Goal: Task Accomplishment & Management: Manage account settings

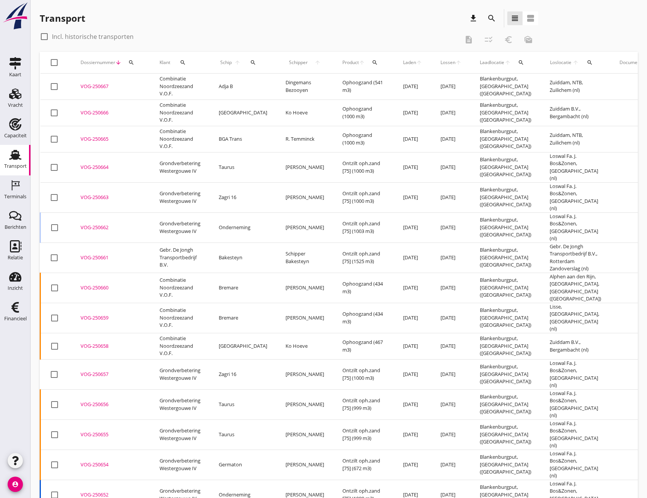
click at [488, 19] on icon "search" at bounding box center [491, 18] width 9 height 9
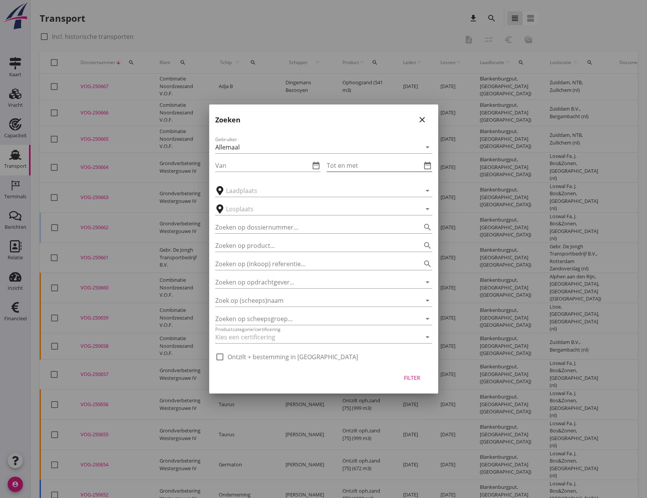
click at [379, 169] on input "Tot en met" at bounding box center [373, 165] width 95 height 12
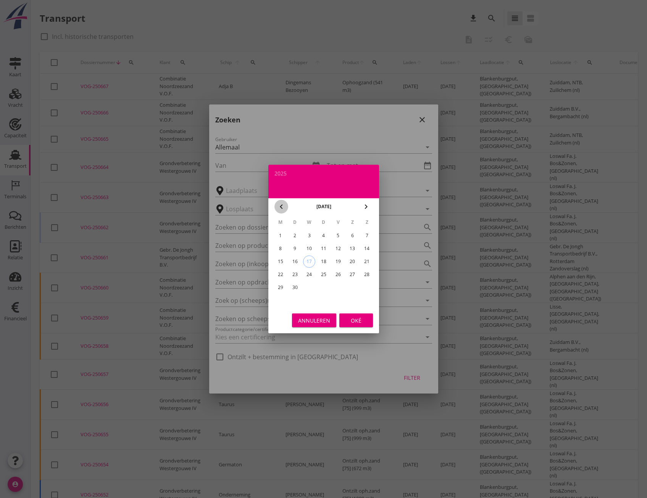
click at [281, 206] on icon "chevron_left" at bounding box center [281, 206] width 9 height 9
click at [369, 290] on div "31" at bounding box center [366, 287] width 12 height 12
type input "[DATE]"
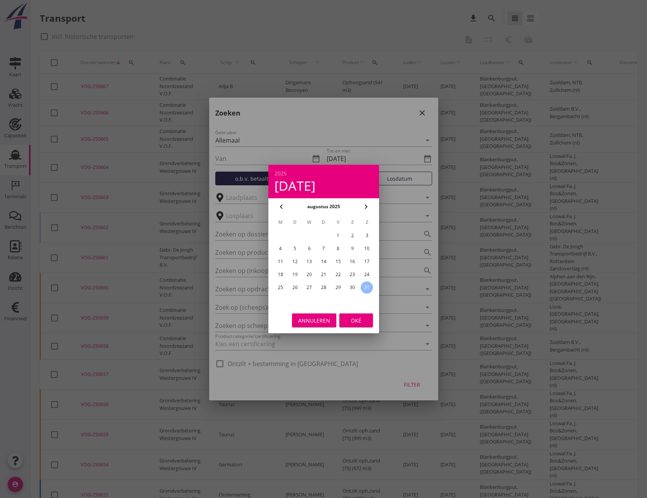
click at [355, 322] on div "Oké" at bounding box center [355, 321] width 21 height 8
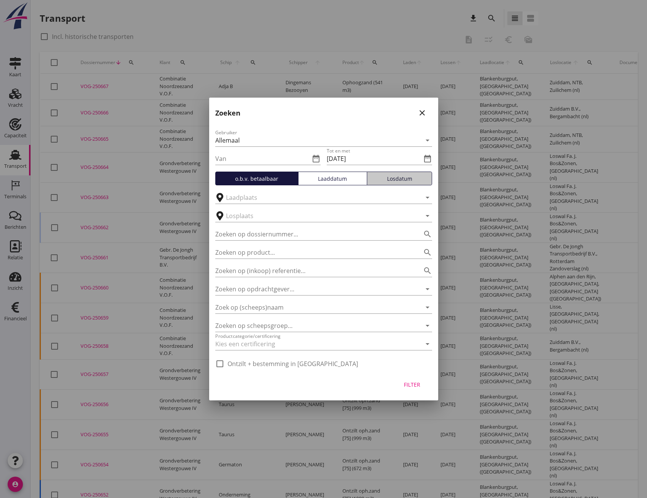
click at [404, 180] on div "Losdatum" at bounding box center [399, 179] width 58 height 8
click at [410, 381] on div "Filter" at bounding box center [411, 385] width 21 height 8
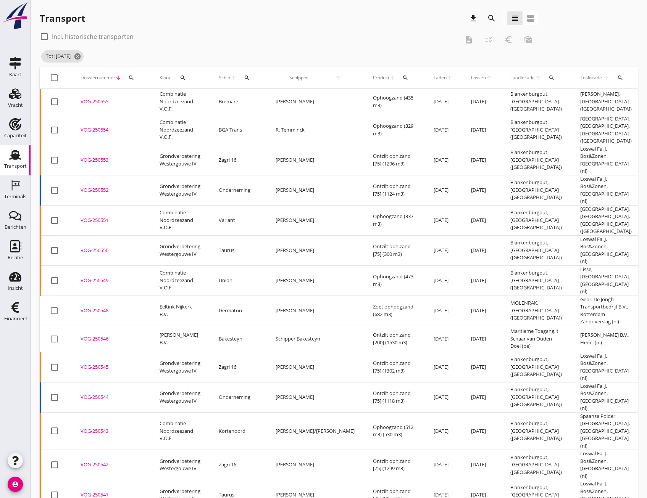
click at [91, 103] on div "VOG-250555" at bounding box center [110, 102] width 61 height 8
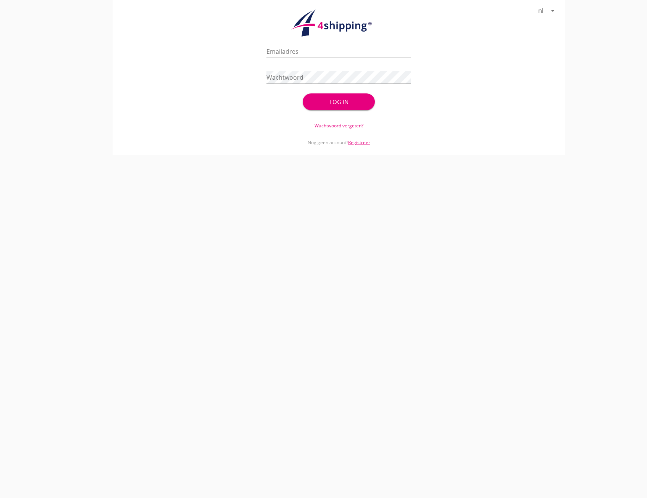
type input "jolanda.kootkarboon@vanoord.com"
drag, startPoint x: 345, startPoint y: 88, endPoint x: 345, endPoint y: 93, distance: 5.0
click at [345, 88] on div "Wachtwoord" at bounding box center [338, 81] width 145 height 20
click at [340, 101] on div "Log in" at bounding box center [339, 102] width 48 height 9
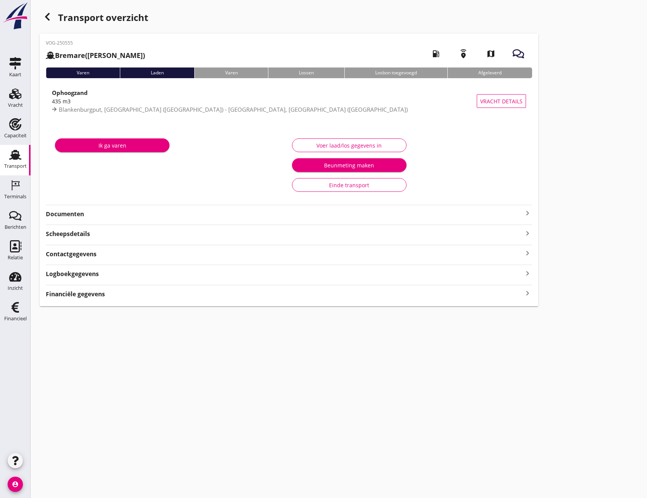
click at [525, 292] on icon "keyboard_arrow_right" at bounding box center [527, 293] width 9 height 10
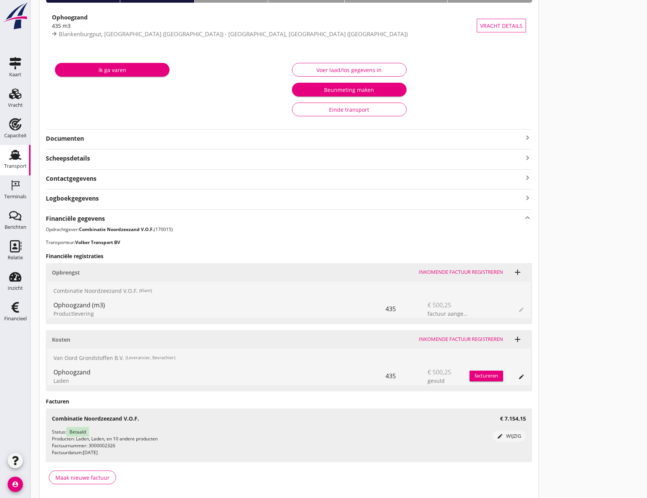
scroll to position [76, 0]
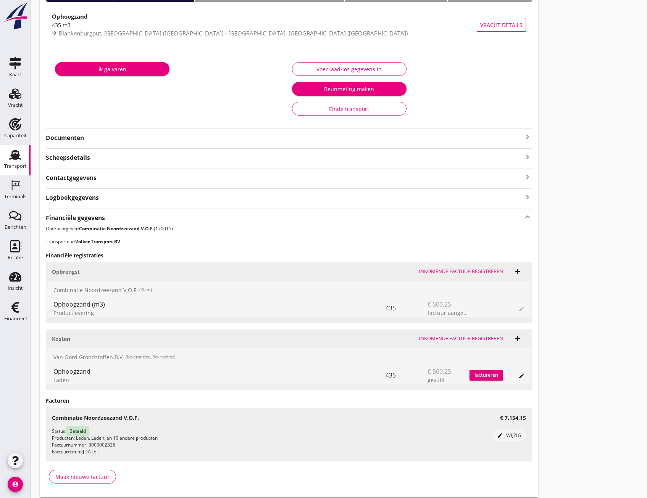
click at [347, 108] on div "Einde transport" at bounding box center [348, 109] width 101 height 8
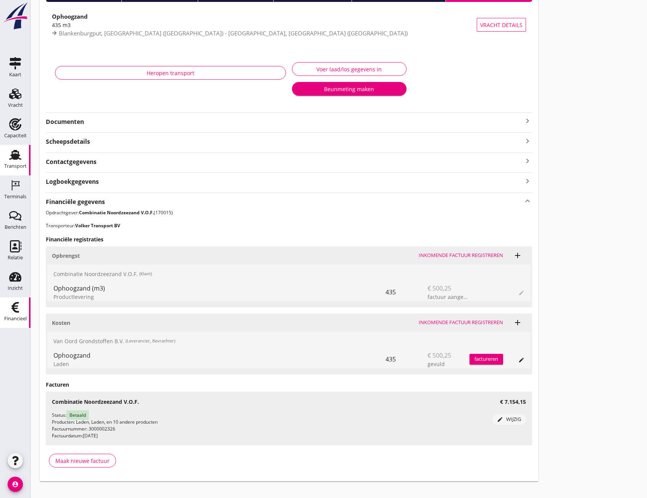
click at [12, 309] on use at bounding box center [15, 307] width 8 height 11
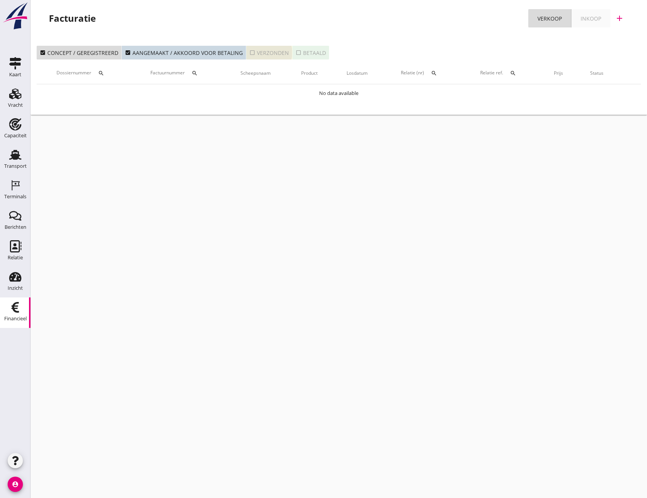
click at [249, 50] on icon "check_box_outline_blank" at bounding box center [252, 53] width 6 height 6
click at [297, 53] on icon "check_box_outline_blank" at bounding box center [298, 53] width 6 height 6
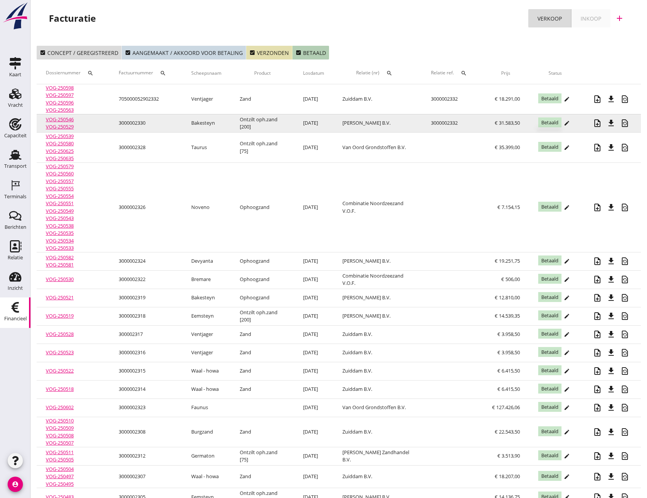
click at [545, 120] on span "Betaald" at bounding box center [549, 122] width 23 height 10
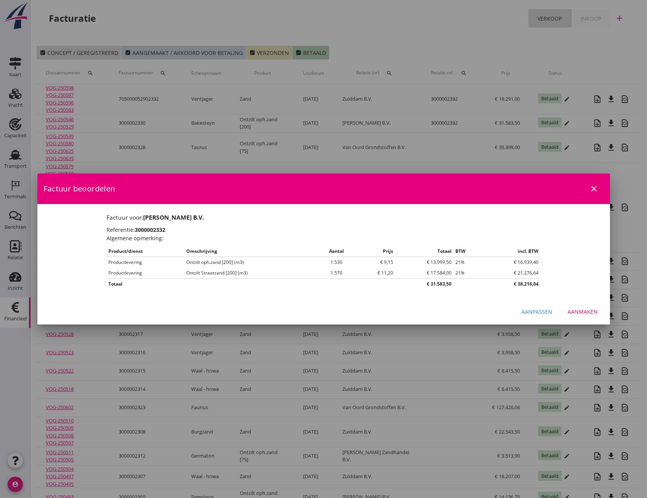
click at [567, 125] on div at bounding box center [323, 249] width 647 height 498
click at [537, 313] on div "Aanpassen" at bounding box center [536, 312] width 31 height 8
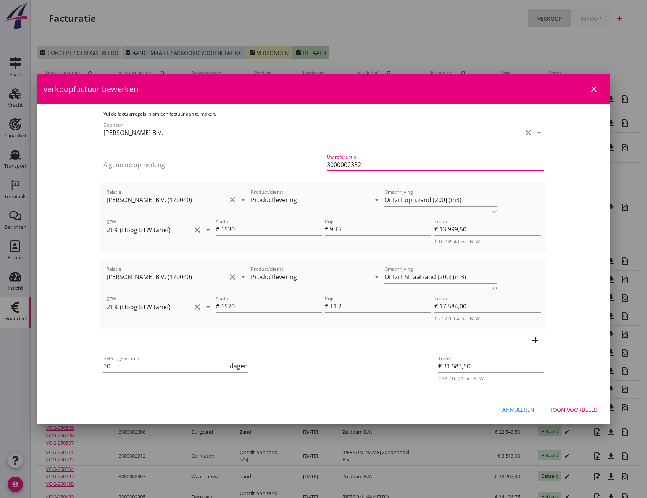
drag, startPoint x: 355, startPoint y: 166, endPoint x: 306, endPoint y: 158, distance: 50.1
click at [306, 158] on div "Algemene opmerking Uw referentie 3000002332" at bounding box center [323, 166] width 446 height 32
drag, startPoint x: 418, startPoint y: 92, endPoint x: 428, endPoint y: 130, distance: 39.6
click at [428, 130] on form "verkoopfactuur bewerken close Vul de factuurregels in om een factuur aan te mak…" at bounding box center [323, 248] width 572 height 349
click at [370, 171] on div "Uw referentie 3000002332" at bounding box center [434, 169] width 217 height 20
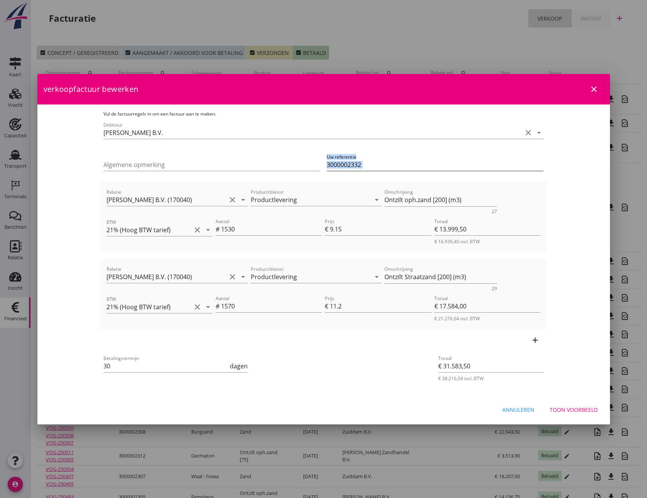
drag, startPoint x: 370, startPoint y: 171, endPoint x: 331, endPoint y: 165, distance: 39.4
click at [331, 165] on input "3000002332" at bounding box center [434, 165] width 217 height 12
click at [304, 194] on input "Productlevering" at bounding box center [311, 200] width 120 height 12
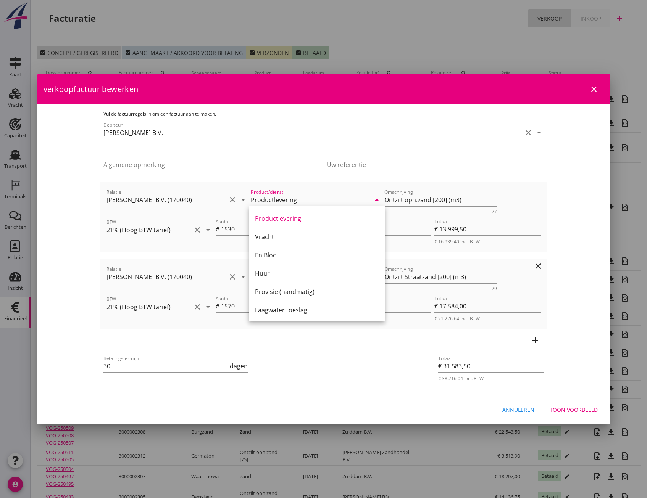
click at [214, 323] on div "Aantal # 1570" at bounding box center [268, 308] width 109 height 31
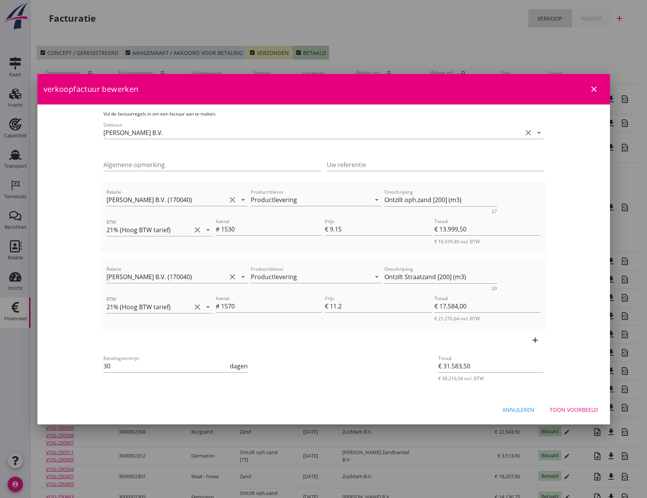
click at [564, 415] on button "Toon voorbeeld" at bounding box center [573, 410] width 60 height 14
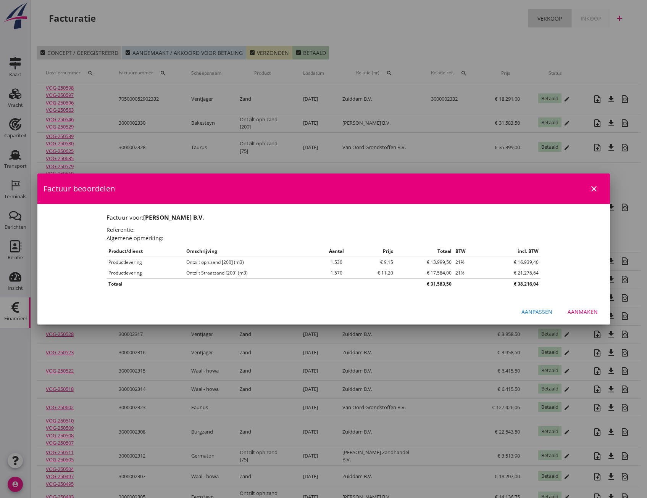
click at [575, 314] on div "Aanmaken" at bounding box center [582, 312] width 30 height 8
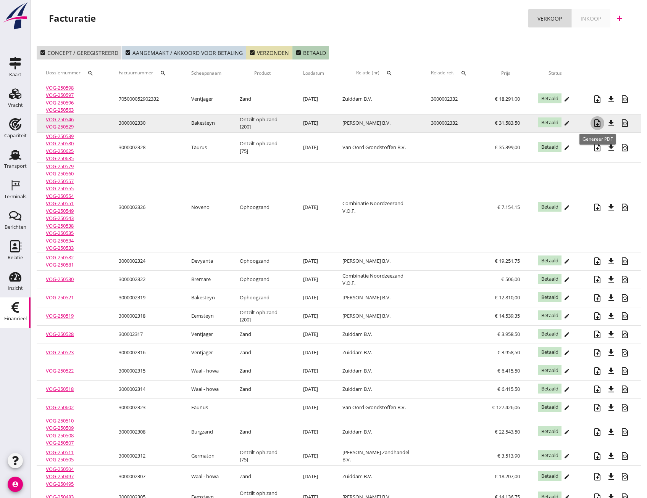
click at [598, 127] on icon "note_add" at bounding box center [596, 123] width 9 height 9
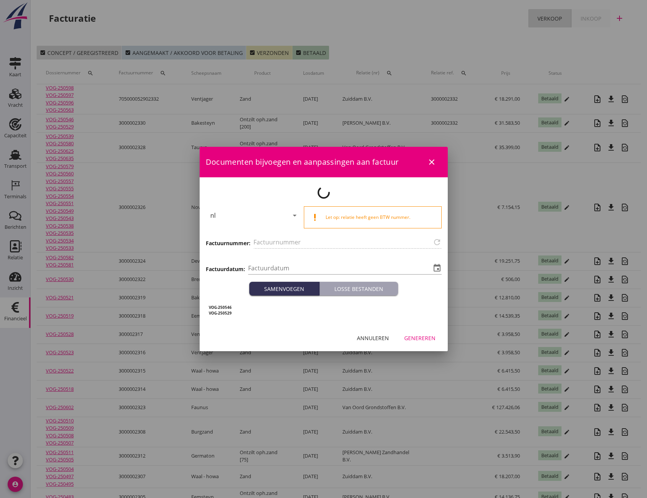
type input "3000002330"
type input "2025-09-17"
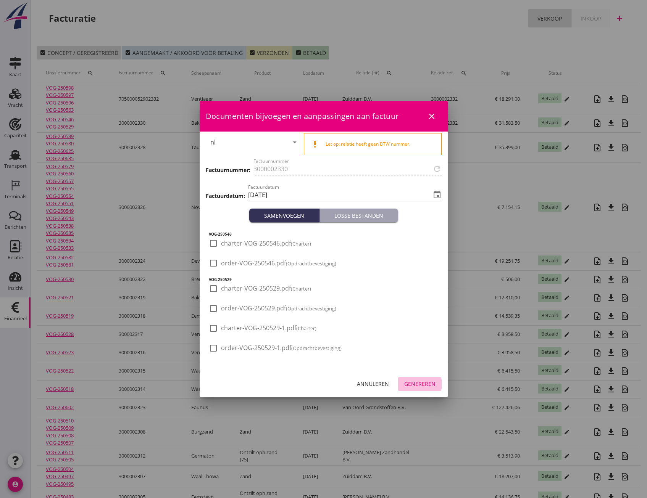
click at [415, 389] on button "Genereren" at bounding box center [419, 384] width 43 height 14
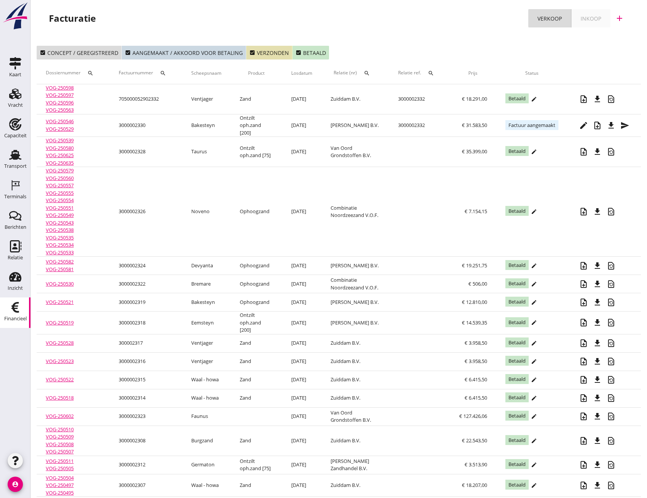
click at [295, 52] on icon "check_box" at bounding box center [298, 53] width 6 height 6
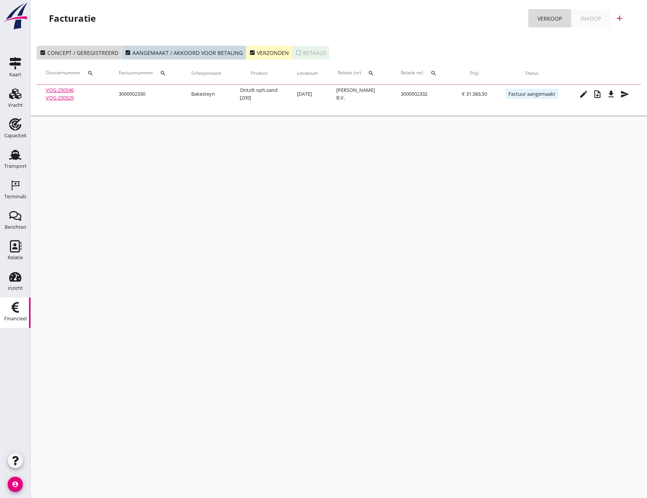
click at [249, 54] on icon "check_box" at bounding box center [252, 53] width 6 height 6
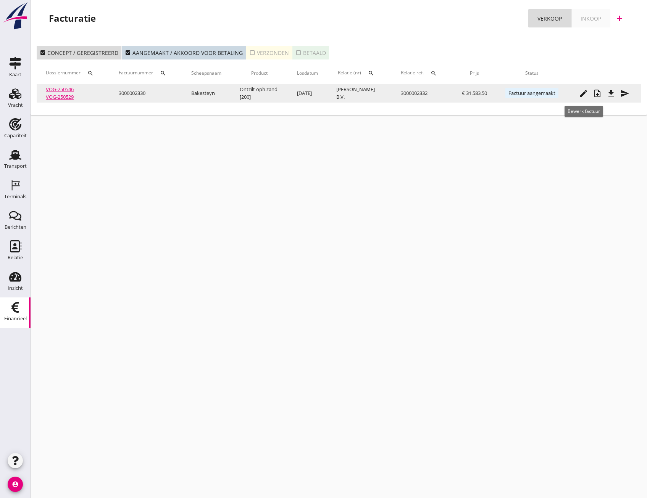
click at [580, 96] on icon "edit" at bounding box center [583, 93] width 9 height 9
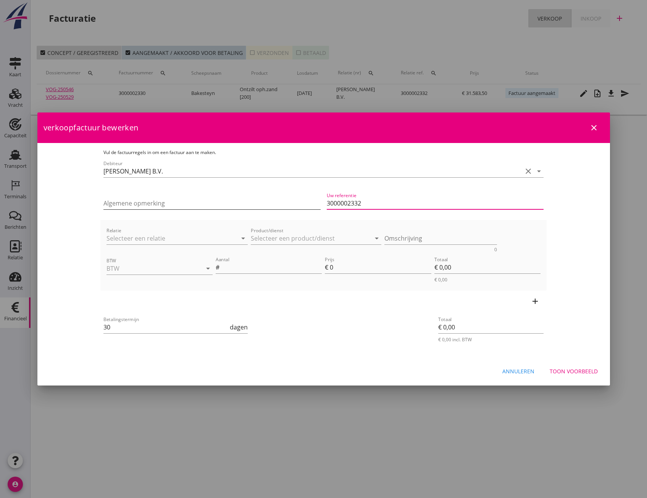
drag, startPoint x: 370, startPoint y: 209, endPoint x: 319, endPoint y: 206, distance: 51.6
click at [319, 206] on div "Algemene opmerking Uw referentie 3000002332" at bounding box center [323, 204] width 446 height 32
click at [559, 372] on div "Toon voorbeeld" at bounding box center [573, 371] width 48 height 8
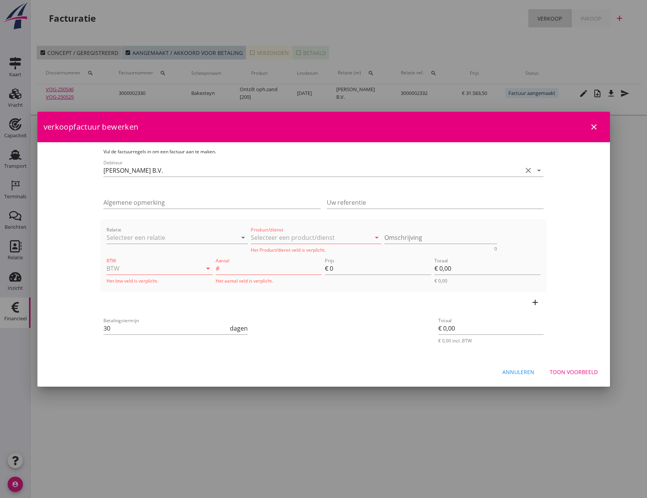
click at [593, 129] on icon "close" at bounding box center [593, 126] width 9 height 9
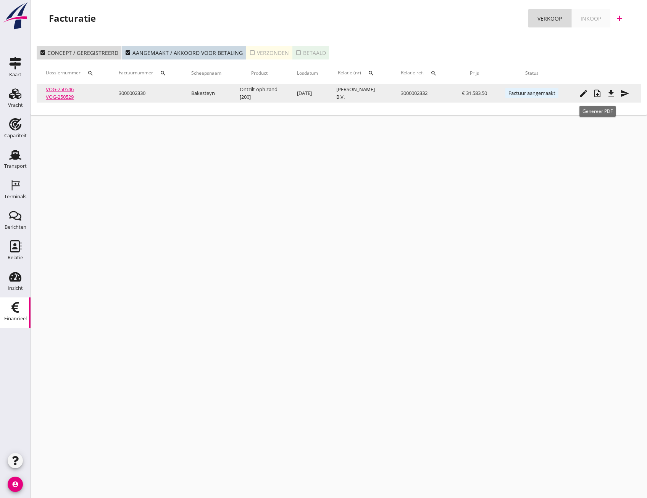
click at [595, 94] on icon "note_add" at bounding box center [596, 93] width 9 height 9
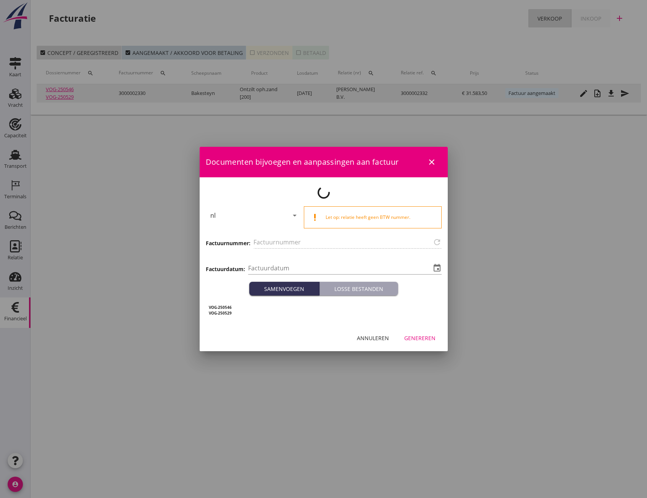
type input "3000002330"
type input "2025-09-17"
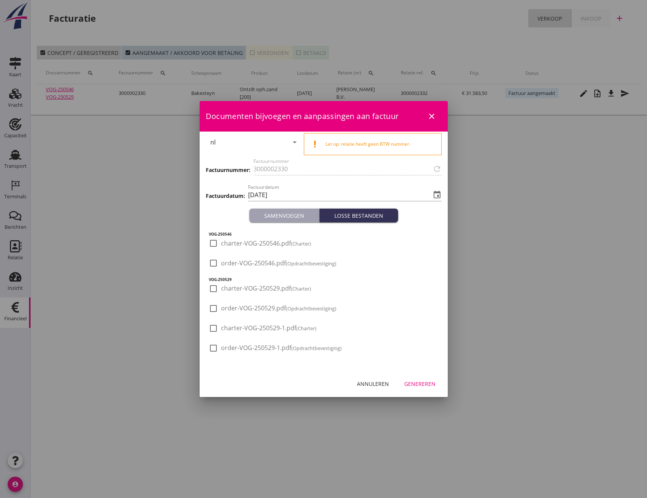
click at [433, 119] on icon "close" at bounding box center [431, 116] width 9 height 9
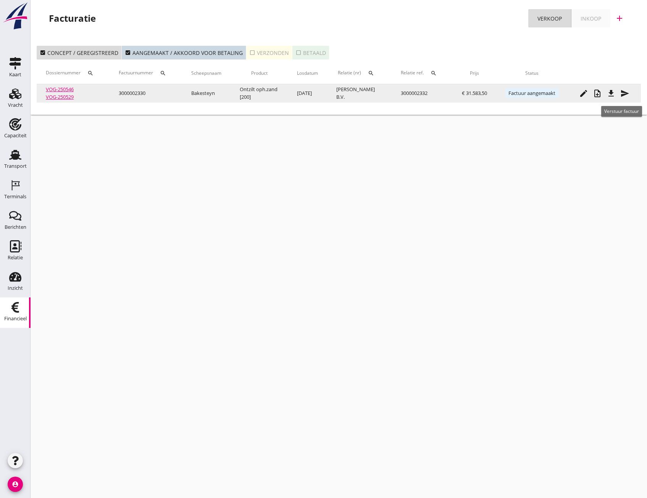
click at [624, 94] on icon "send" at bounding box center [624, 93] width 9 height 9
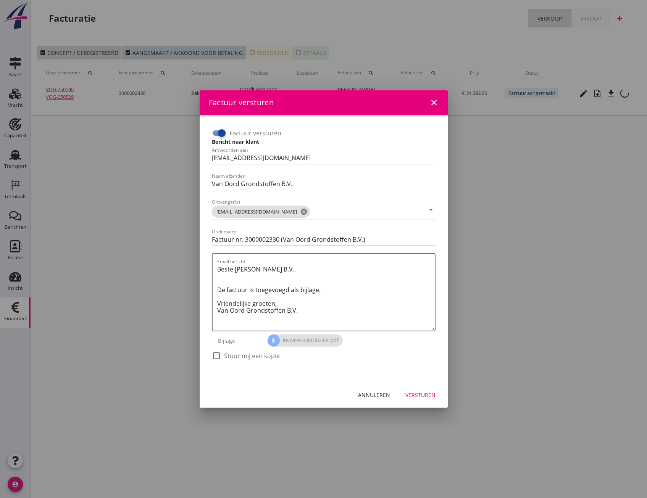
click at [216, 131] on div at bounding box center [221, 133] width 13 height 13
checkbox input "false"
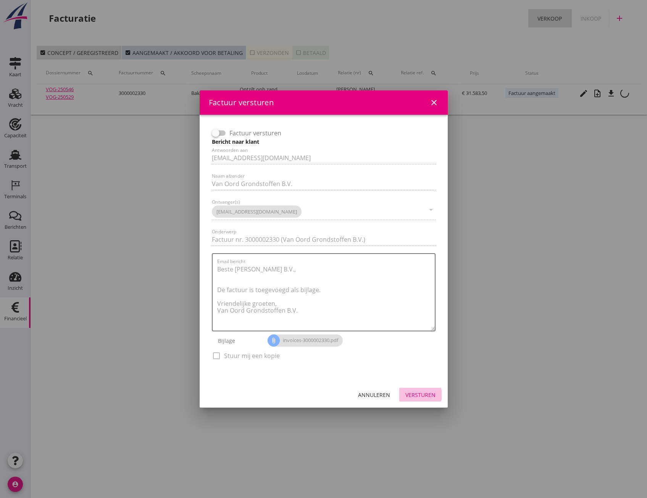
click at [420, 399] on button "Versturen" at bounding box center [420, 395] width 42 height 14
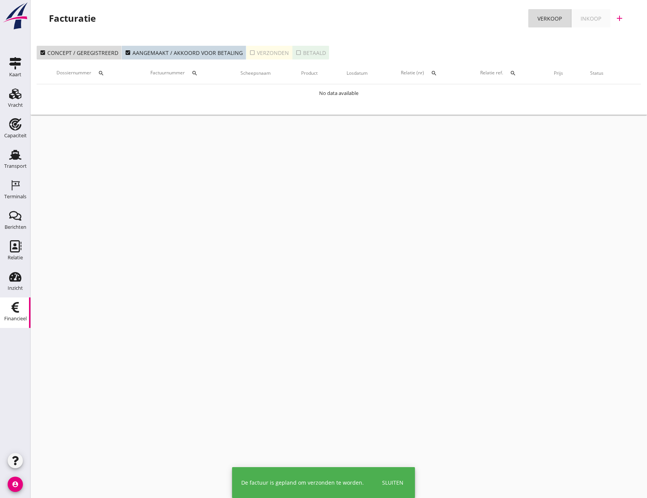
click at [250, 55] on icon "check_box_outline_blank" at bounding box center [252, 53] width 6 height 6
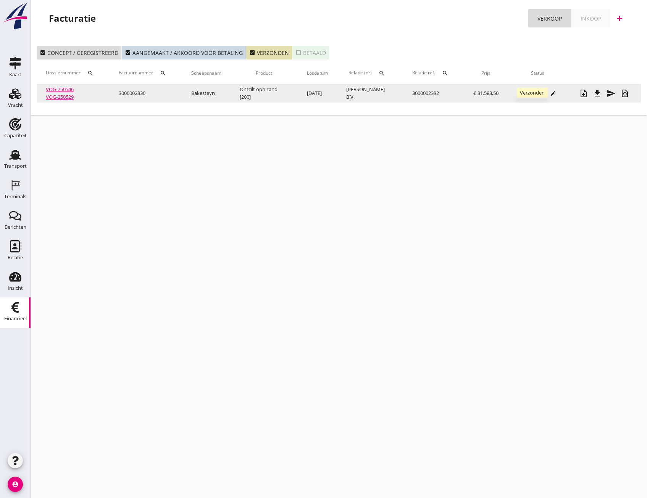
click at [530, 92] on span "Verzonden" at bounding box center [531, 93] width 31 height 10
click at [552, 89] on button "edit" at bounding box center [552, 93] width 11 height 11
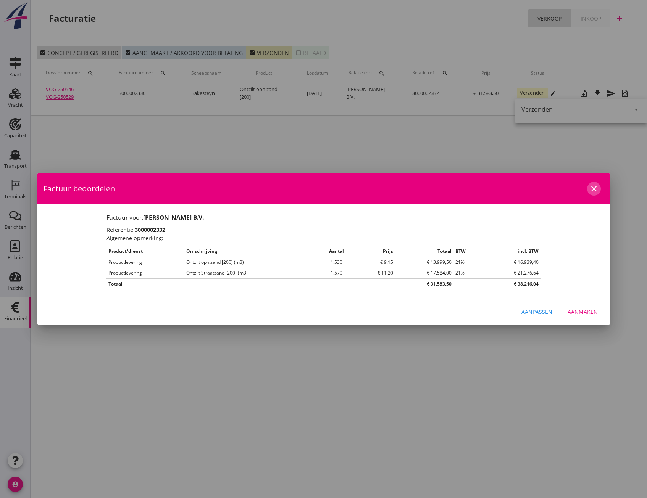
click at [594, 186] on icon "close" at bounding box center [593, 188] width 9 height 9
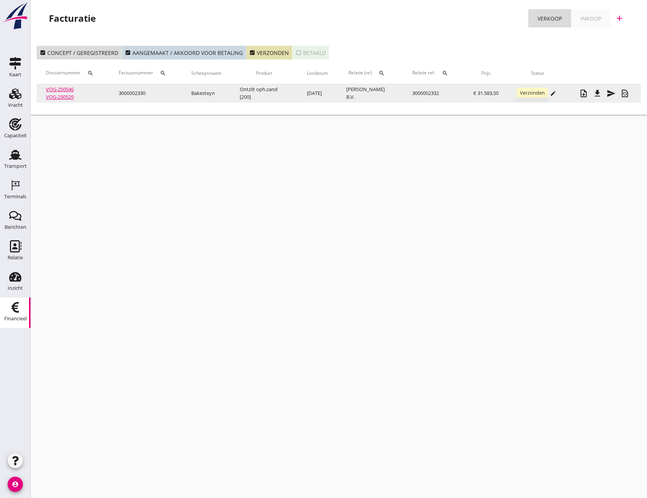
click at [532, 95] on span "Verzonden" at bounding box center [531, 93] width 31 height 10
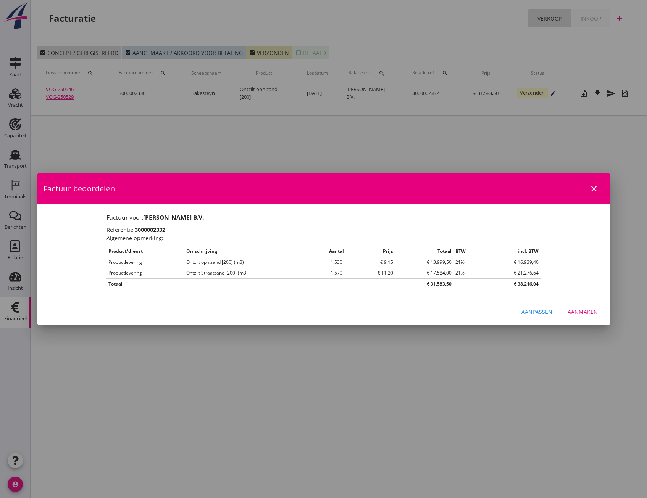
click at [536, 148] on div at bounding box center [323, 249] width 647 height 498
click at [547, 315] on div "Aanpassen" at bounding box center [536, 312] width 31 height 8
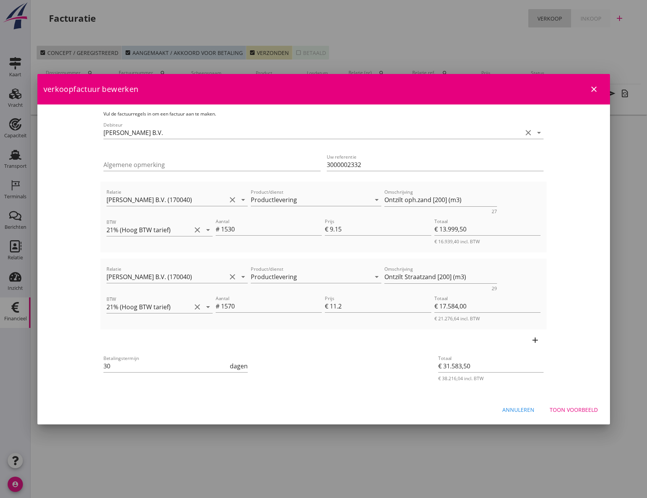
click at [595, 88] on icon "close" at bounding box center [593, 89] width 9 height 9
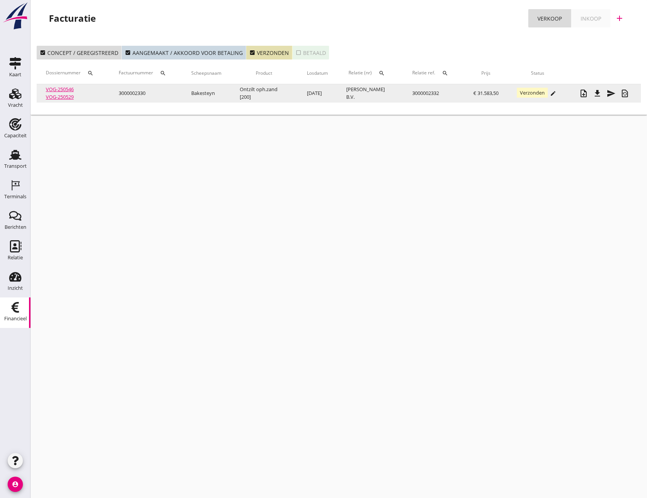
click at [552, 93] on icon "edit" at bounding box center [553, 93] width 6 height 6
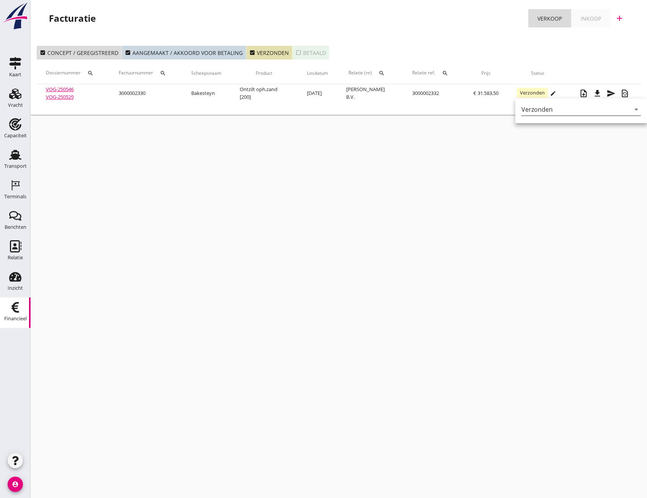
click at [631, 110] on icon "arrow_drop_down" at bounding box center [635, 109] width 9 height 9
click at [541, 137] on div "Betaald" at bounding box center [578, 133] width 103 height 9
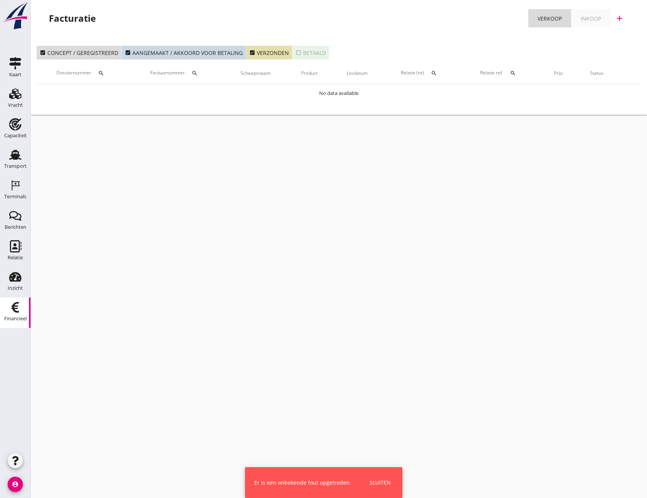
click at [384, 486] on div "Sluiten" at bounding box center [379, 483] width 21 height 8
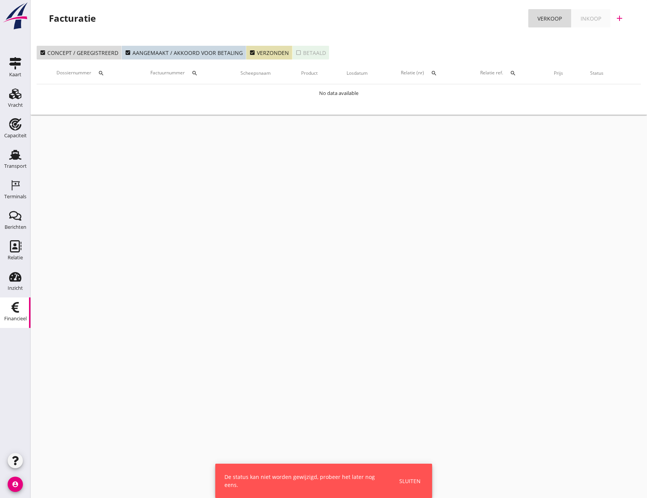
click at [299, 55] on div "check_box_outline_blank Betaald" at bounding box center [310, 53] width 31 height 8
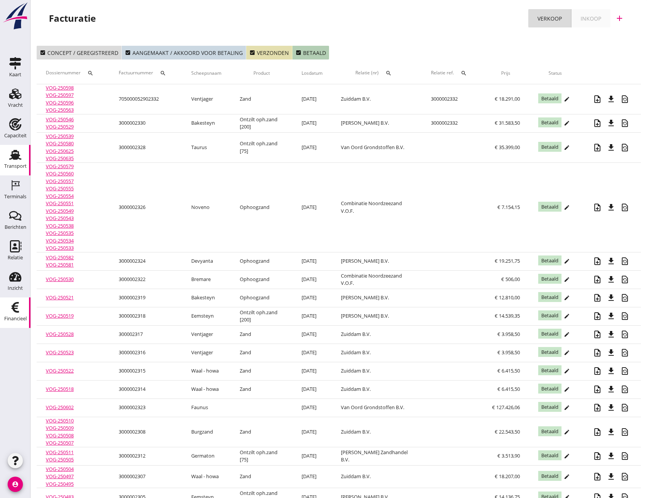
click at [18, 164] on div "Transport" at bounding box center [15, 166] width 23 height 5
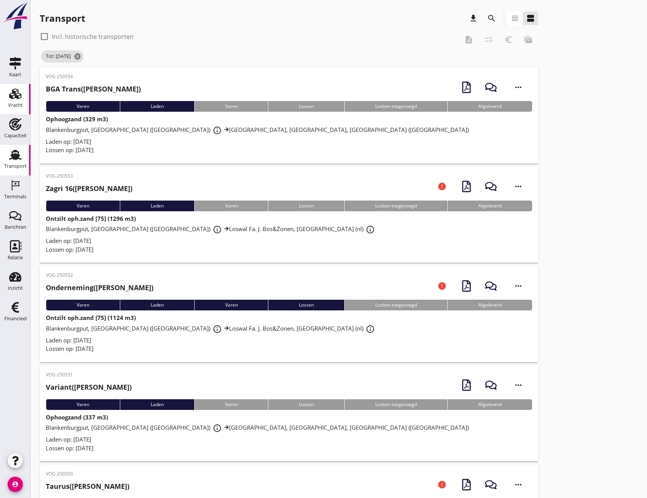
click at [14, 106] on div "Vracht" at bounding box center [15, 105] width 15 height 5
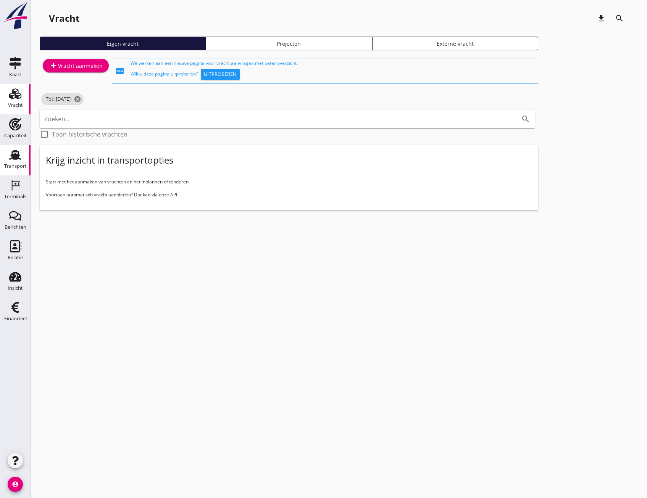
click at [15, 160] on icon "Transport" at bounding box center [15, 155] width 12 height 12
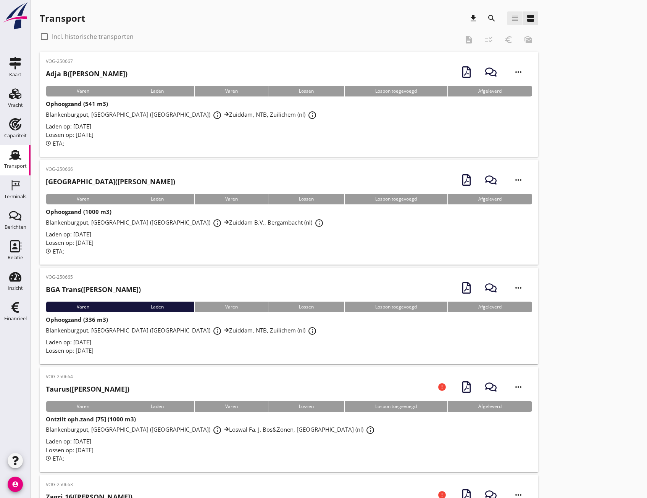
click at [510, 19] on icon "view_headline" at bounding box center [514, 18] width 9 height 9
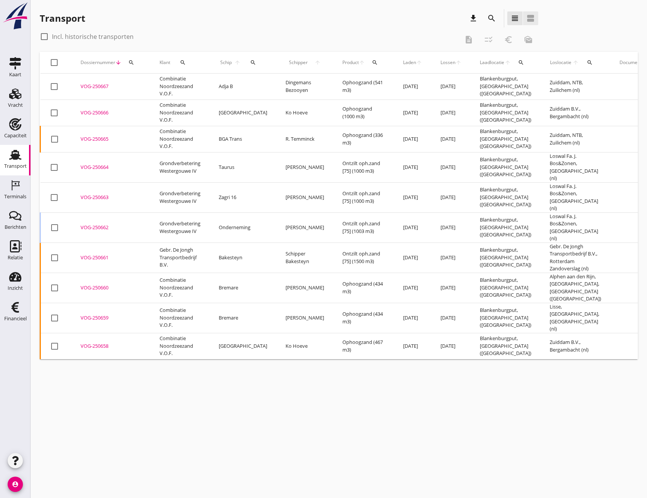
click at [526, 19] on icon "view_agenda" at bounding box center [530, 18] width 9 height 9
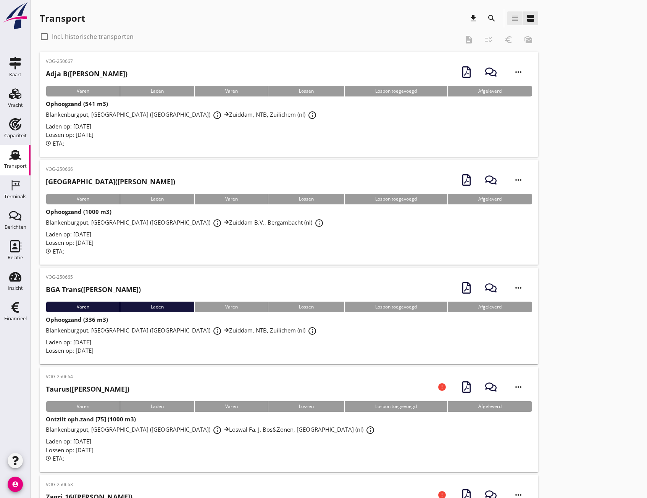
click at [515, 20] on icon "view_headline" at bounding box center [514, 18] width 9 height 9
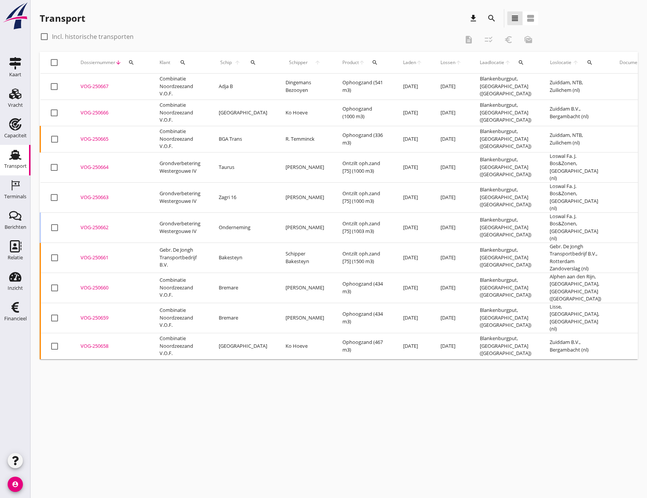
click at [489, 21] on icon "search" at bounding box center [491, 18] width 9 height 9
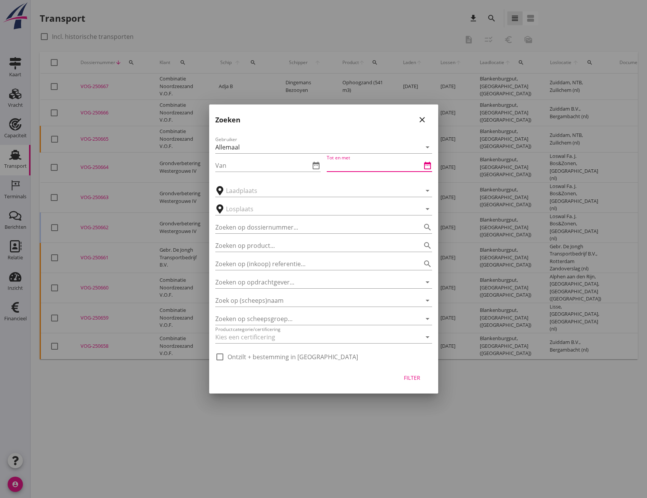
click at [330, 167] on input "Tot en met" at bounding box center [373, 165] width 95 height 12
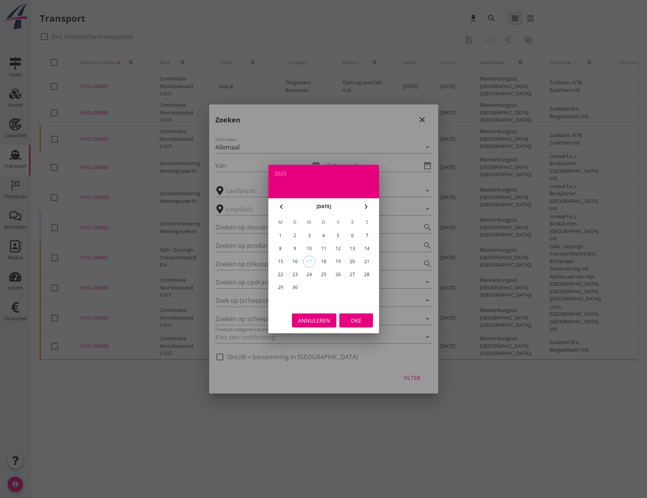
click at [276, 204] on div "chevron_left" at bounding box center [281, 206] width 14 height 9
click at [364, 286] on div "31" at bounding box center [366, 287] width 12 height 12
type input "[DATE]"
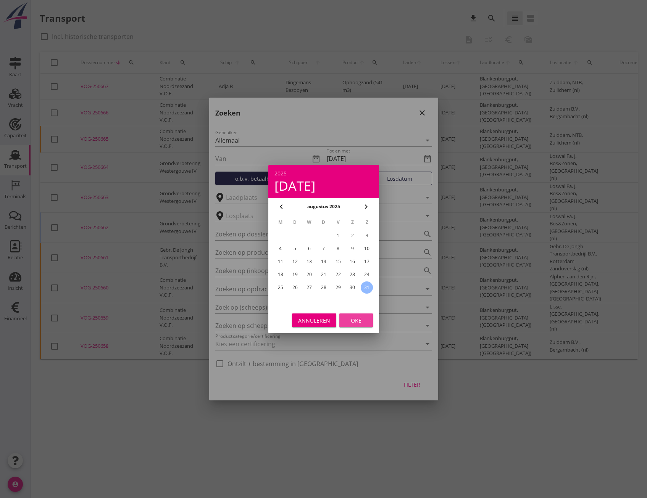
click at [354, 320] on div "Oké" at bounding box center [355, 321] width 21 height 8
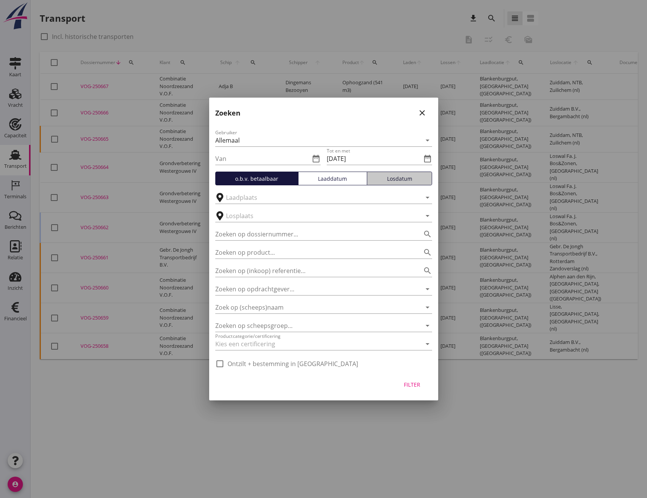
click at [401, 179] on div "Losdatum" at bounding box center [399, 179] width 58 height 8
click at [415, 386] on div "Filter" at bounding box center [411, 385] width 21 height 8
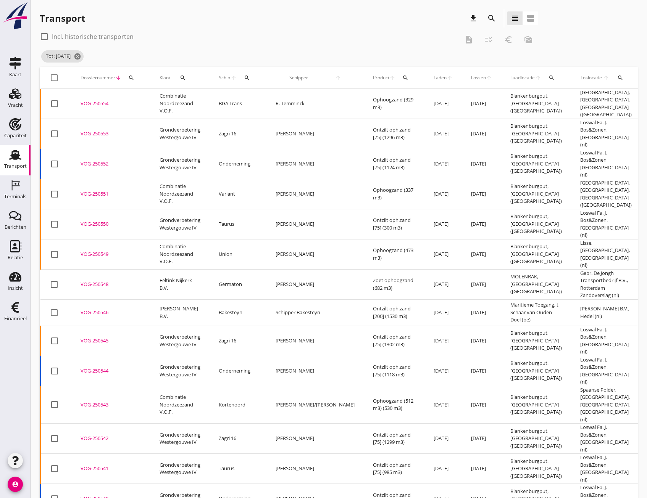
click at [471, 77] on span "Lossen" at bounding box center [478, 77] width 15 height 7
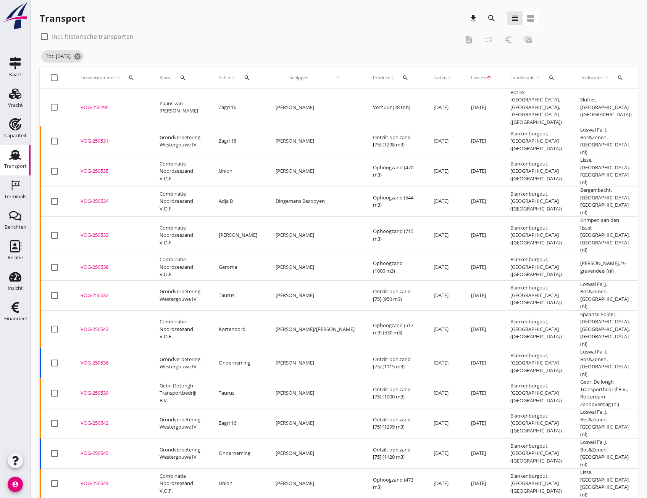
click at [97, 137] on div "VOG-250531" at bounding box center [110, 141] width 61 height 8
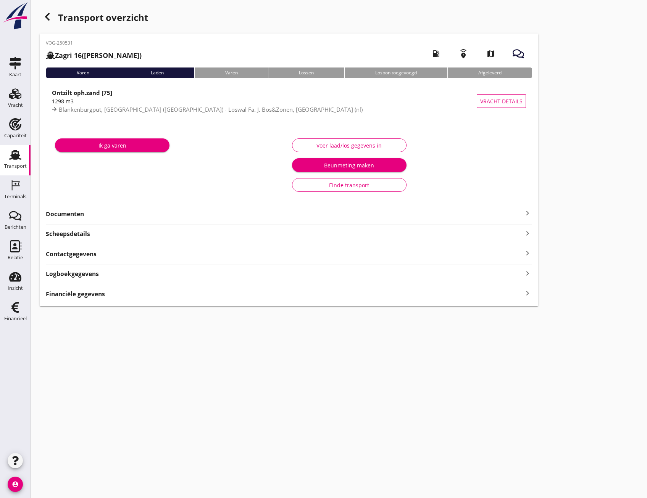
click at [527, 296] on icon "keyboard_arrow_right" at bounding box center [527, 293] width 9 height 10
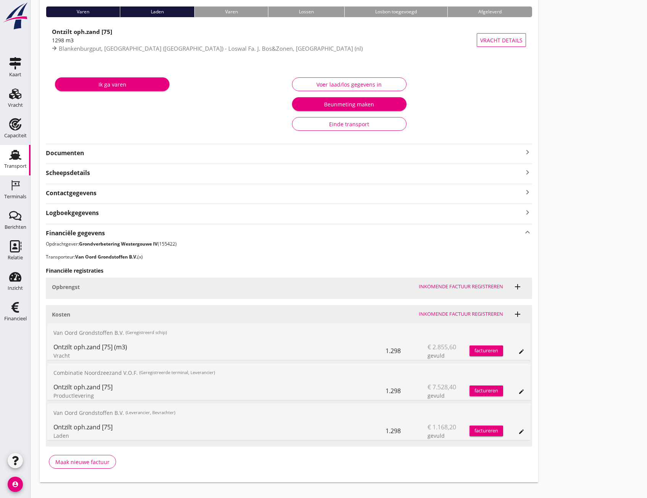
scroll to position [73, 0]
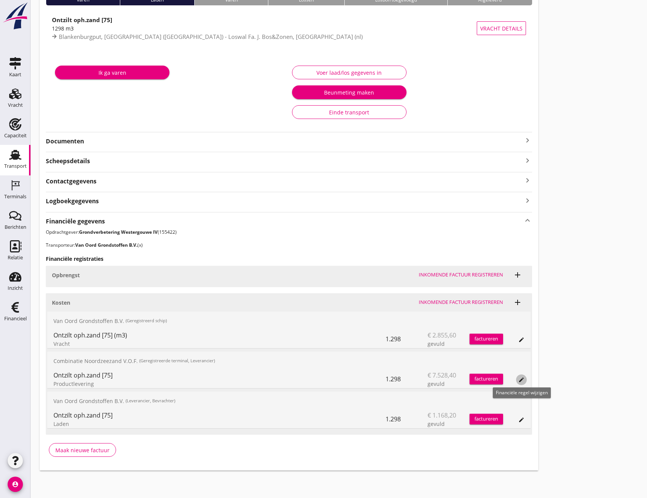
click at [522, 378] on icon "edit" at bounding box center [521, 380] width 6 height 6
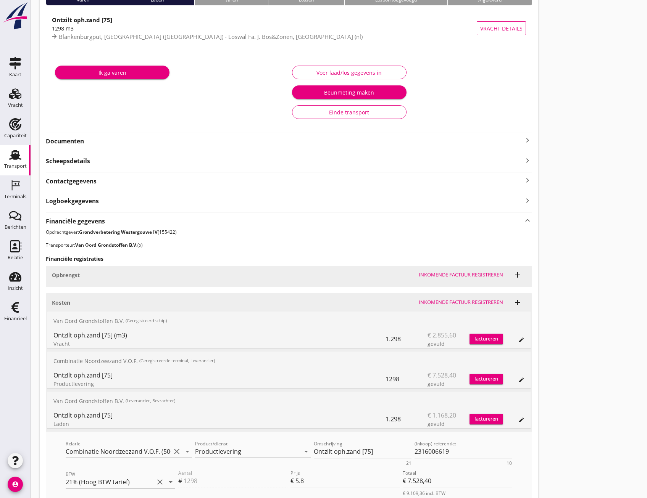
click at [568, 363] on div "Transport overzicht VOG-250531 Zagri 16 ([PERSON_NAME]) local_gas_station emerg…" at bounding box center [339, 255] width 616 height 657
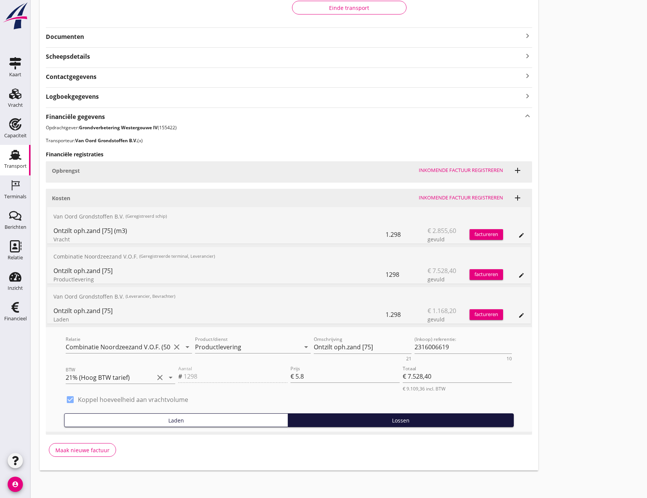
scroll to position [0, 0]
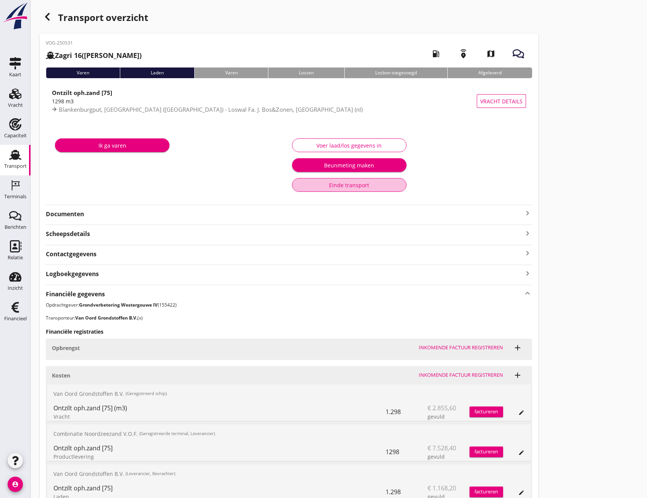
click at [333, 188] on div "Einde transport" at bounding box center [348, 185] width 101 height 8
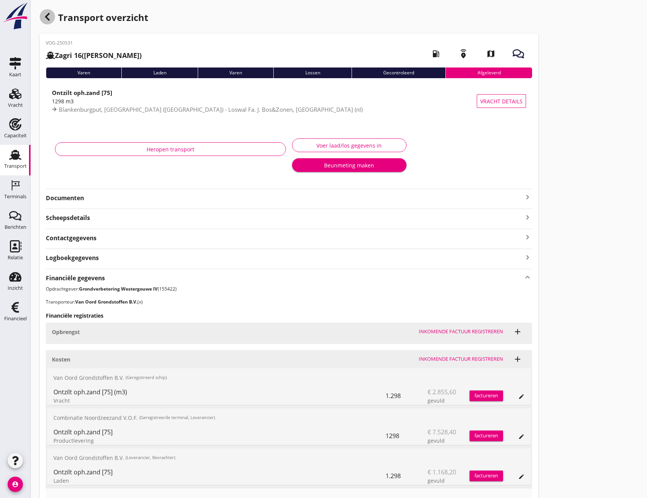
click at [48, 19] on use "button" at bounding box center [47, 17] width 5 height 8
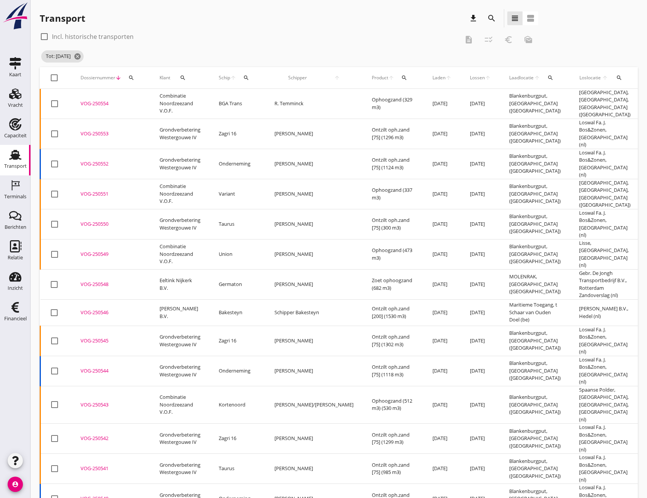
click at [92, 100] on div "VOG-250554" at bounding box center [110, 104] width 61 height 8
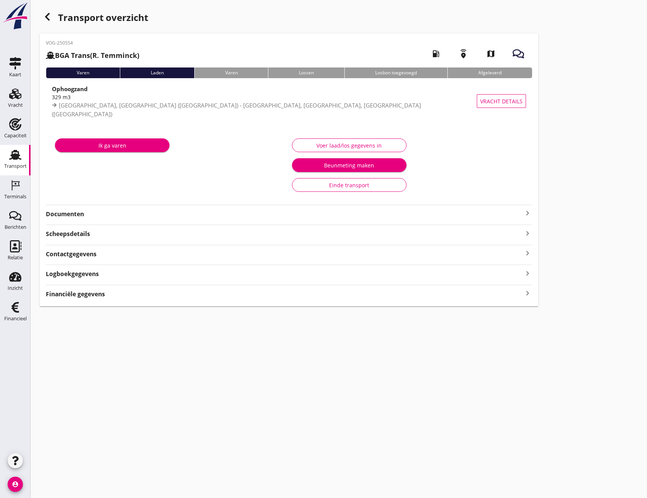
click at [523, 292] on icon "keyboard_arrow_right" at bounding box center [527, 293] width 9 height 10
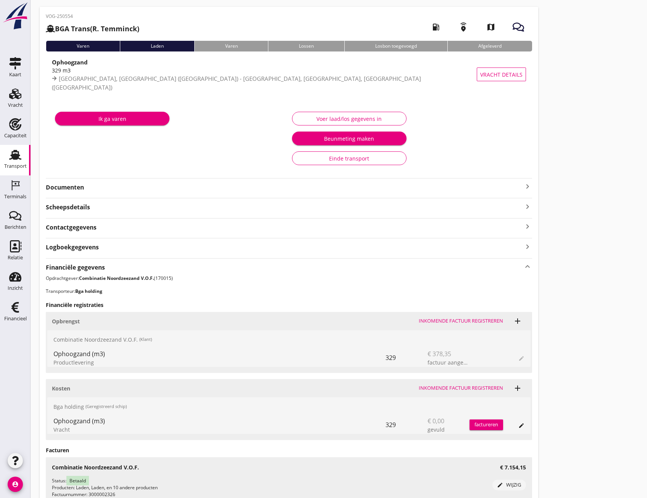
scroll to position [65, 0]
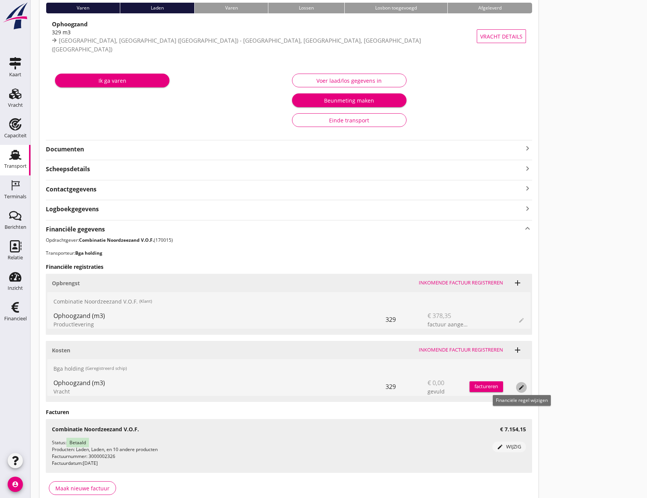
click at [524, 387] on div "edit" at bounding box center [521, 387] width 11 height 6
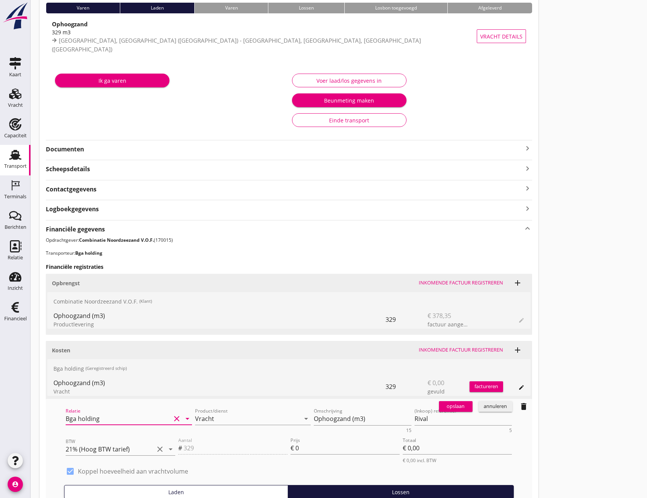
click at [121, 420] on input "Bga holding" at bounding box center [118, 419] width 105 height 12
type input "v"
type input "Van Oord Grondstoffen B.V. (0231)"
click at [306, 420] on icon "arrow_drop_down" at bounding box center [305, 418] width 9 height 9
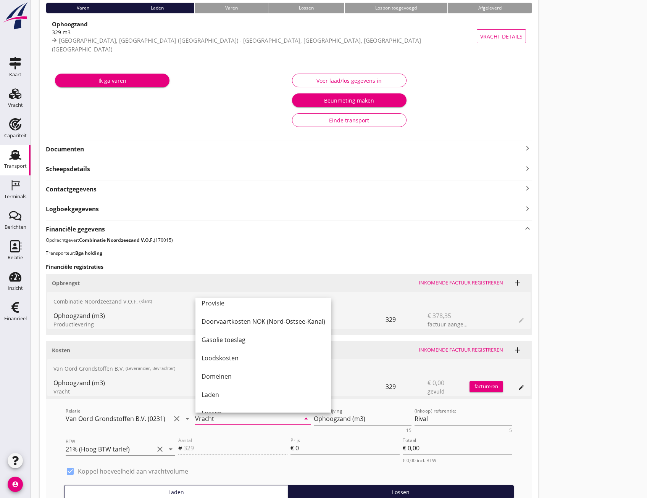
scroll to position [285, 0]
click at [207, 394] on div "Laden" at bounding box center [263, 391] width 124 height 9
type input "Laden"
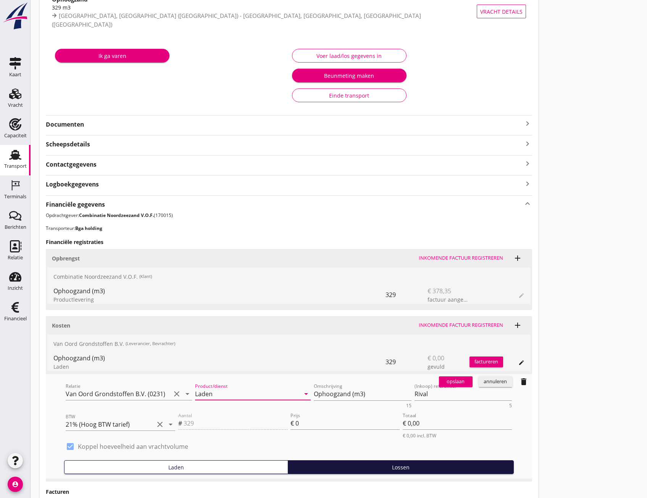
scroll to position [103, 0]
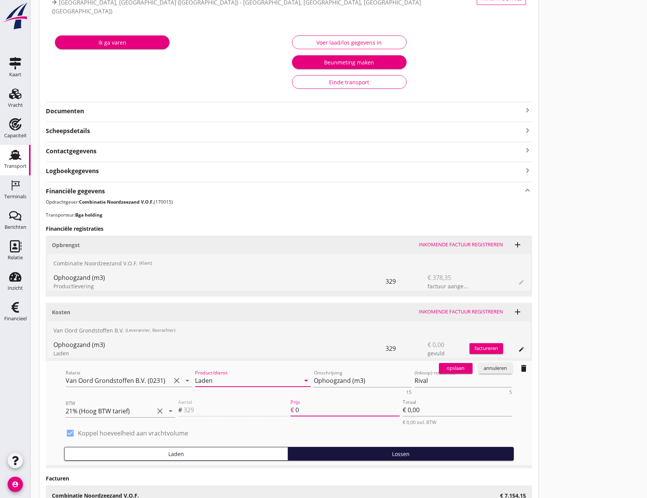
click at [303, 410] on input "0" at bounding box center [347, 410] width 104 height 12
type input "1"
type input "€ 329,00"
type input "1.1"
type input "€ 361,90"
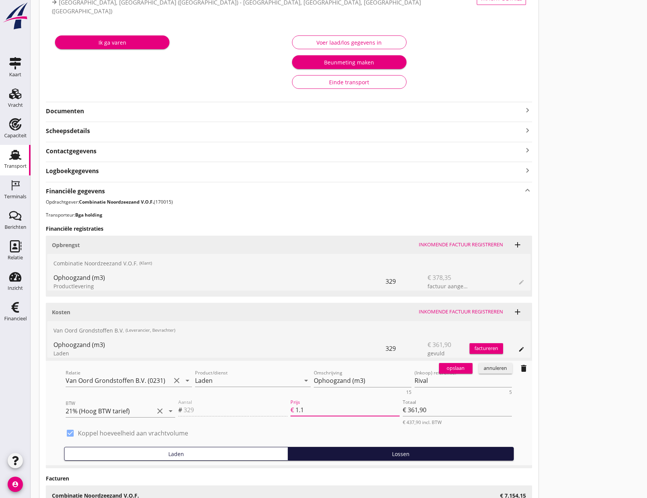
type input "1.15"
type input "€ 378,35"
type input "1.15"
click at [457, 367] on div "opslaan" at bounding box center [455, 369] width 27 height 8
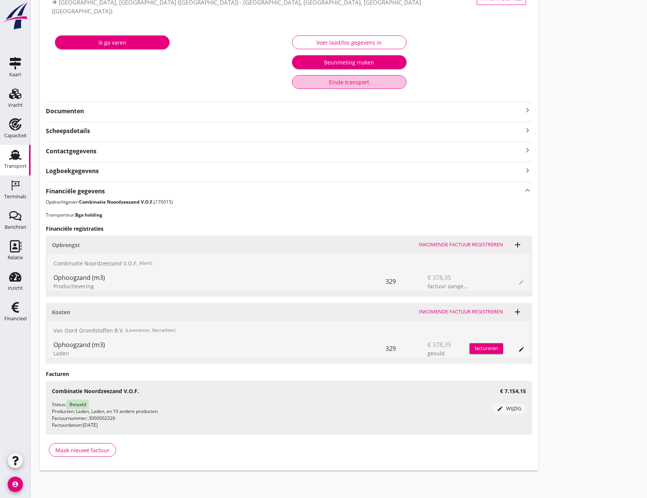
click at [356, 85] on div "Einde transport" at bounding box center [348, 82] width 101 height 8
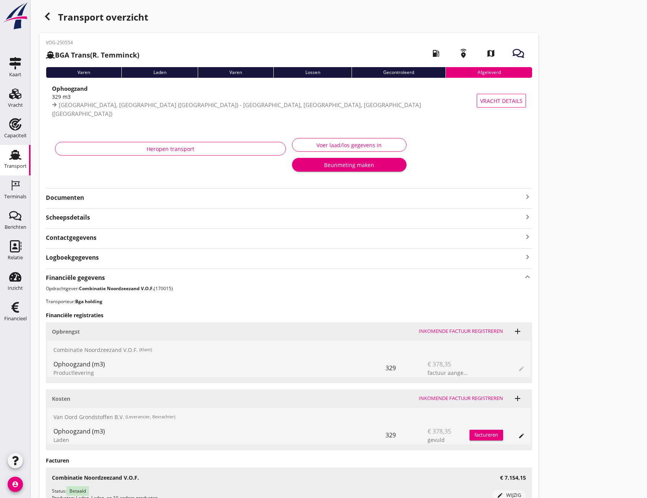
scroll to position [0, 0]
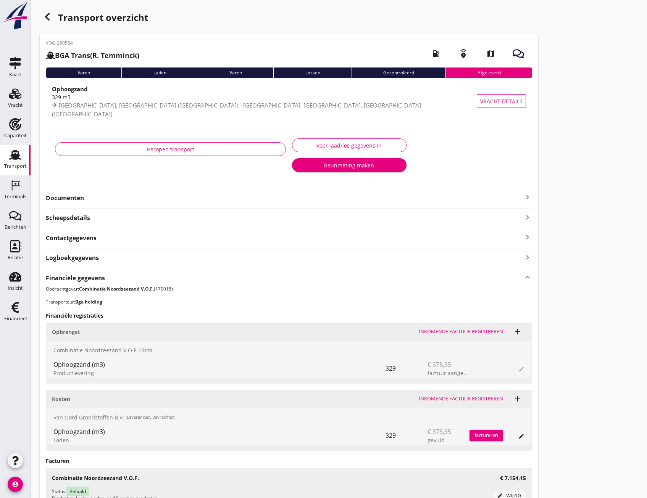
click at [48, 16] on icon "button" at bounding box center [47, 16] width 9 height 9
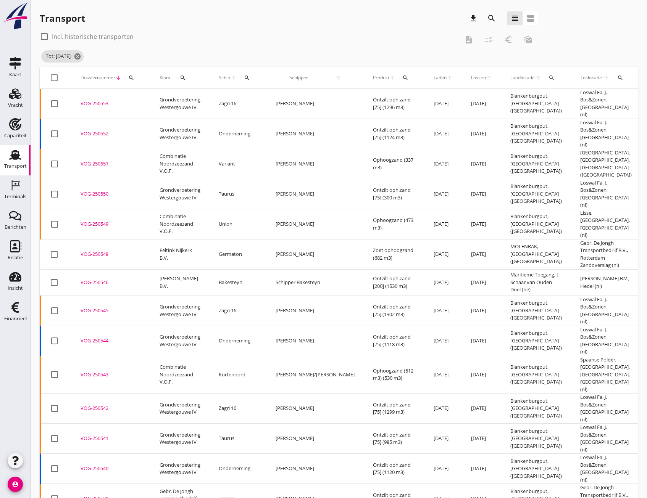
click at [96, 101] on div "VOG-250553" at bounding box center [110, 104] width 61 height 8
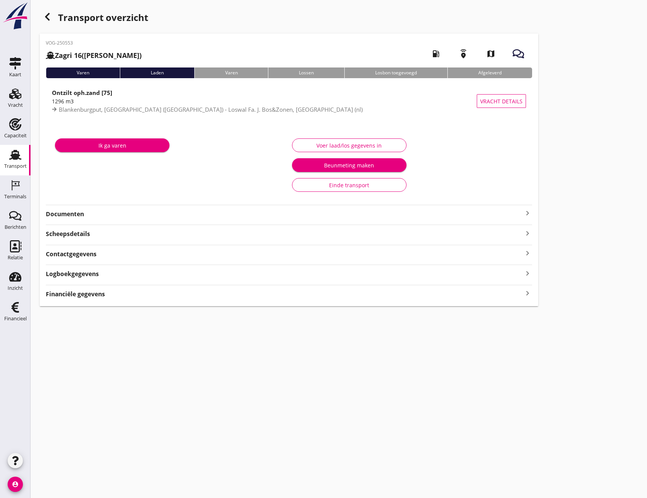
click at [530, 296] on icon "keyboard_arrow_right" at bounding box center [527, 293] width 9 height 10
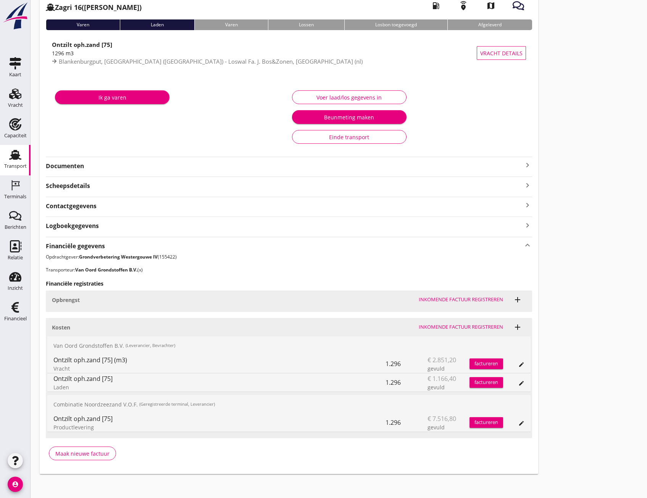
scroll to position [51, 0]
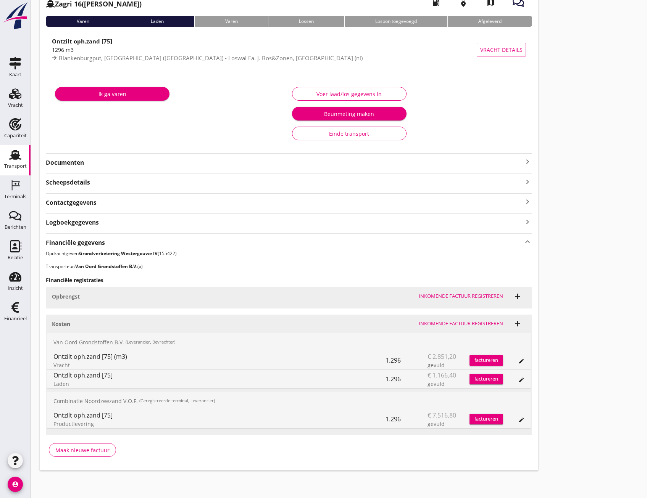
click at [521, 419] on icon "edit" at bounding box center [521, 420] width 6 height 6
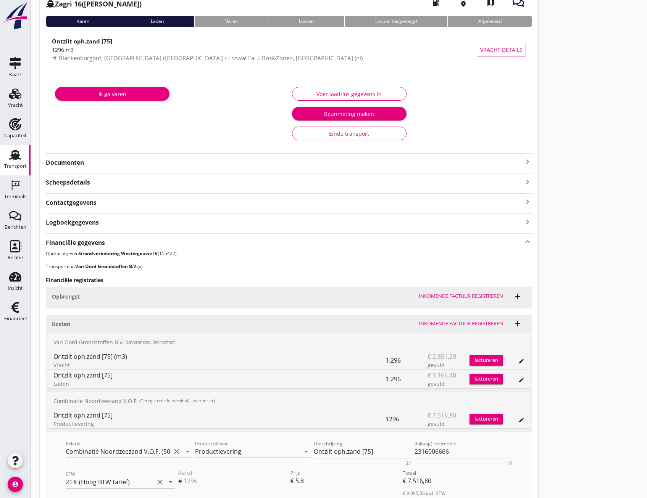
click at [338, 138] on button "Einde transport" at bounding box center [349, 134] width 114 height 14
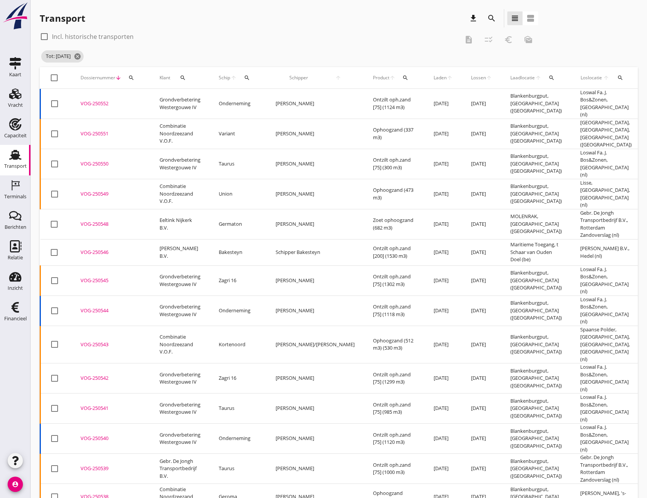
click at [100, 101] on div "VOG-250552" at bounding box center [110, 104] width 61 height 8
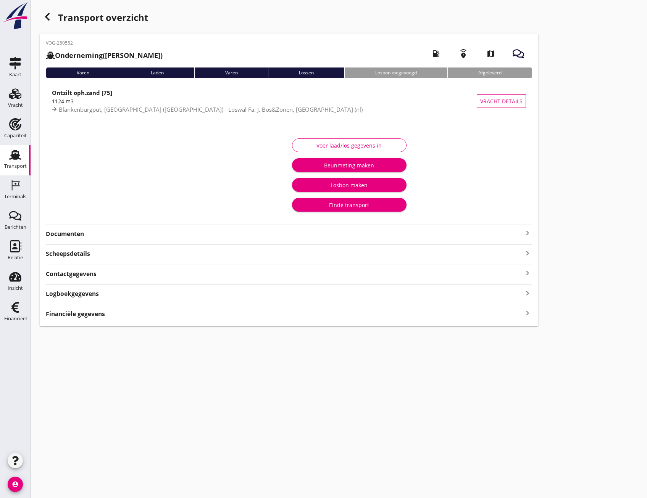
click at [524, 317] on icon "keyboard_arrow_right" at bounding box center [527, 313] width 9 height 10
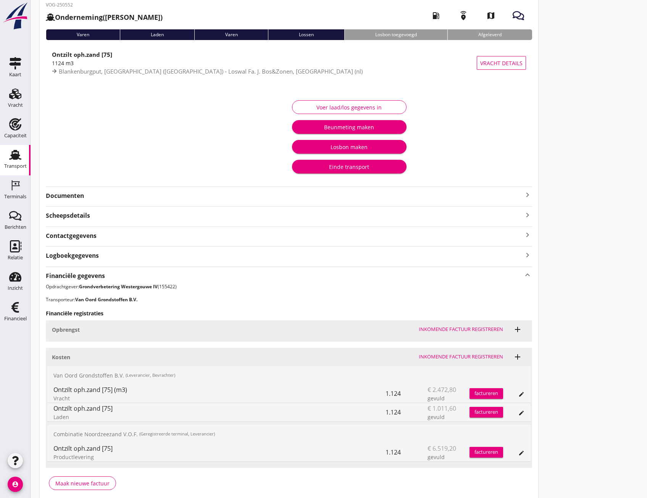
scroll to position [71, 0]
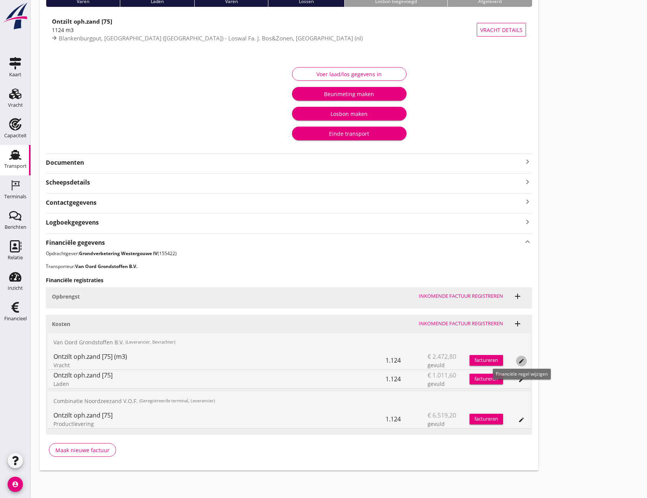
click at [523, 361] on icon "edit" at bounding box center [521, 361] width 6 height 6
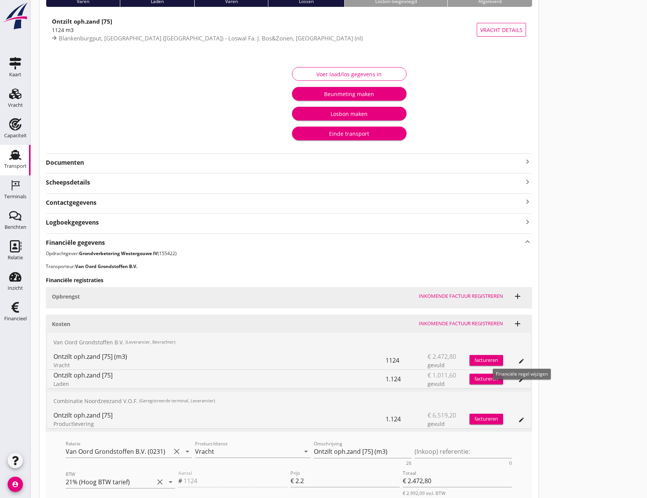
click at [523, 361] on icon "edit" at bounding box center [521, 361] width 6 height 6
click at [522, 380] on icon "edit" at bounding box center [521, 380] width 6 height 6
click at [287, 353] on div "Ontzilt oph.zand [75] (m3)" at bounding box center [219, 356] width 332 height 9
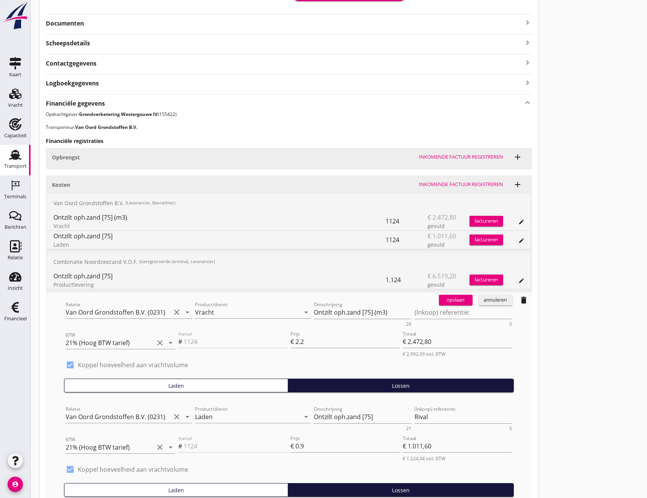
scroll to position [224, 0]
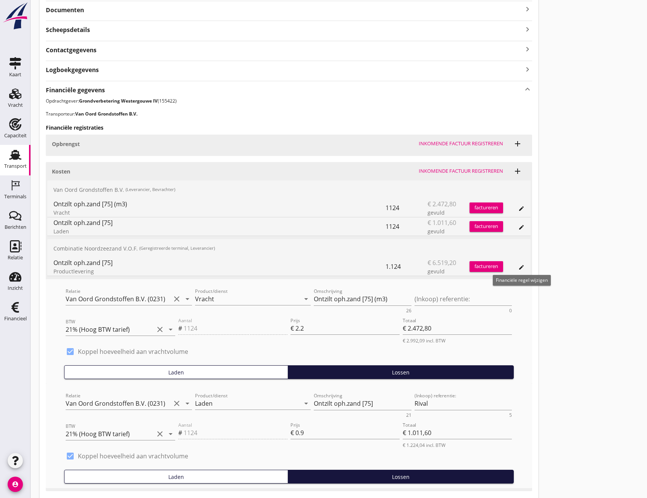
click at [521, 269] on icon "edit" at bounding box center [521, 267] width 6 height 6
click at [520, 227] on icon "edit" at bounding box center [521, 227] width 6 height 6
click at [517, 208] on div "edit" at bounding box center [521, 209] width 11 height 6
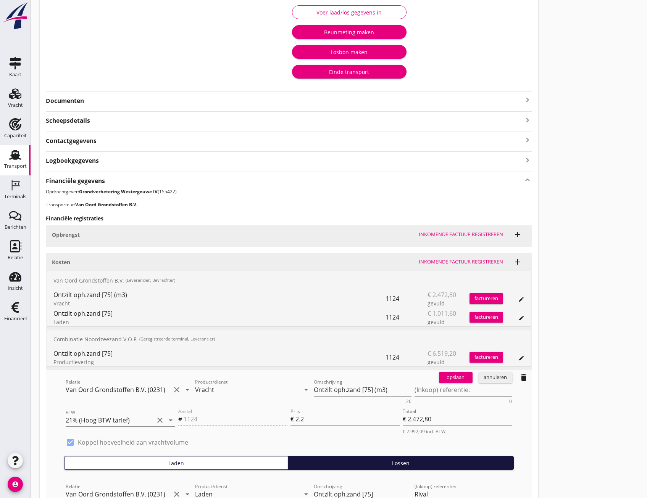
scroll to position [0, 0]
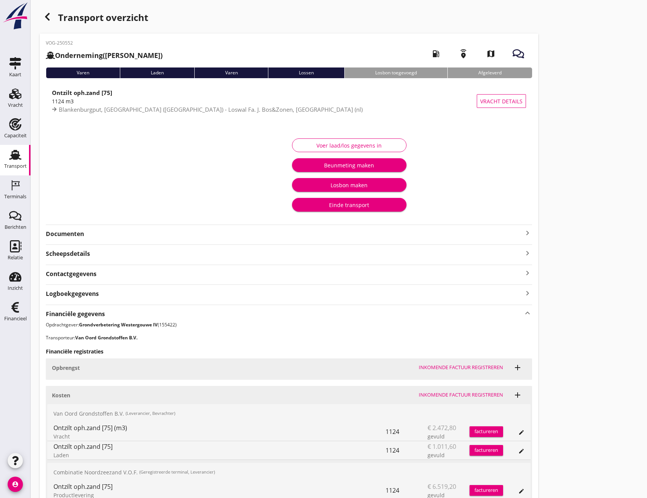
click at [338, 202] on div "Einde transport" at bounding box center [349, 205] width 102 height 8
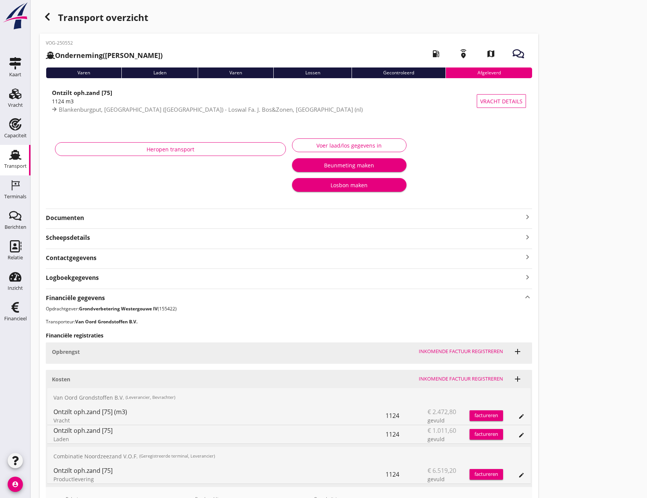
click at [51, 18] on icon "button" at bounding box center [47, 16] width 9 height 9
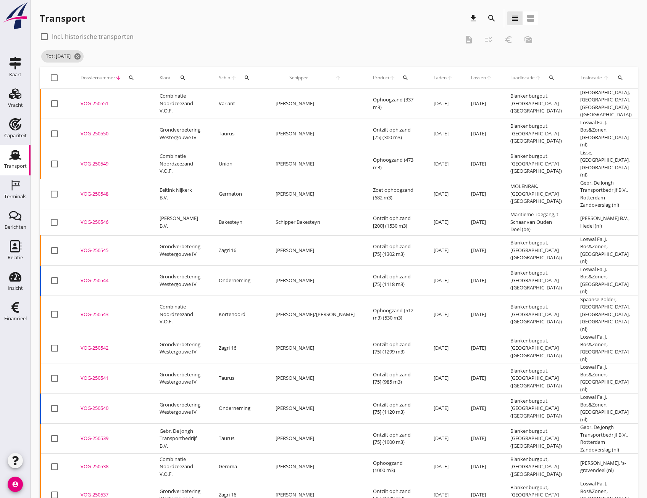
click at [107, 100] on div "VOG-250551" at bounding box center [110, 104] width 61 height 8
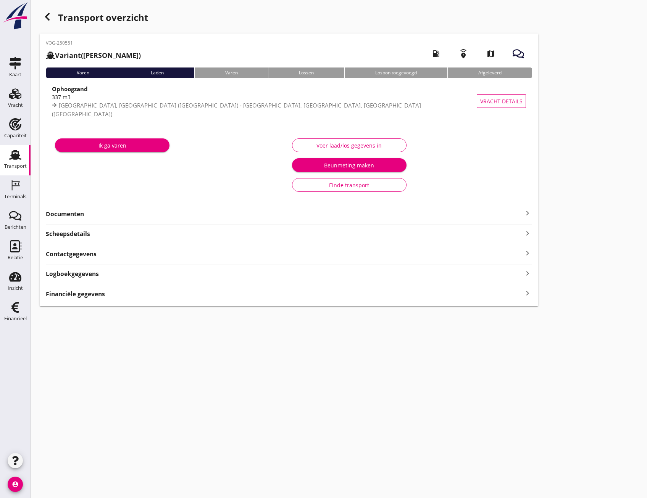
click at [524, 296] on icon "keyboard_arrow_right" at bounding box center [527, 293] width 9 height 10
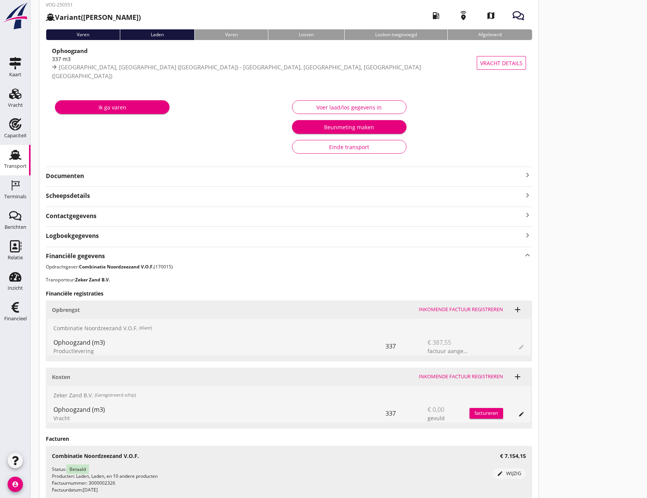
scroll to position [76, 0]
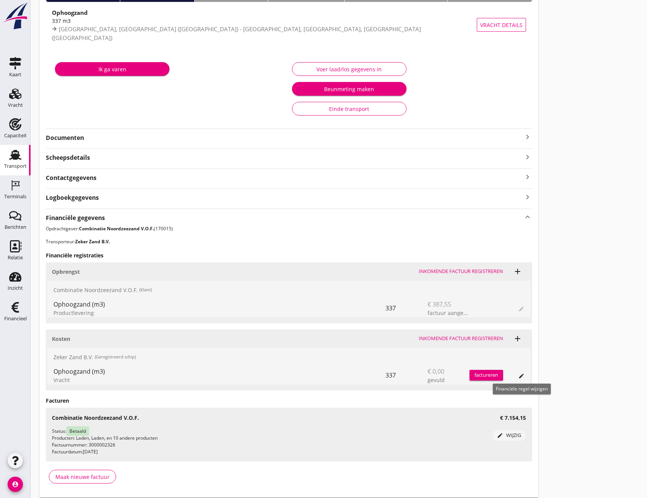
click at [522, 378] on icon "edit" at bounding box center [521, 376] width 6 height 6
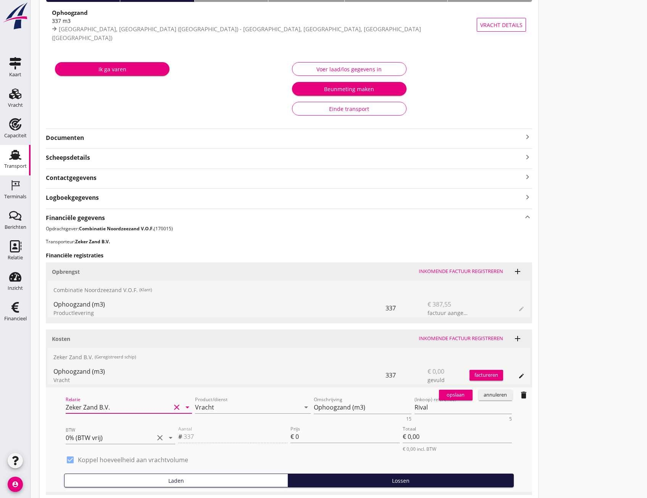
click at [138, 410] on input "Zeker Zand B.V." at bounding box center [118, 407] width 105 height 12
type input "Van Oord Grondstoffen B.V. (0231)"
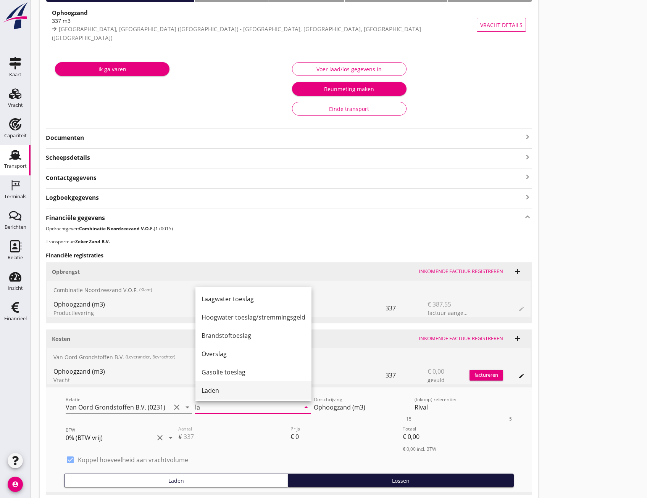
click at [206, 389] on div "Laden" at bounding box center [253, 390] width 104 height 9
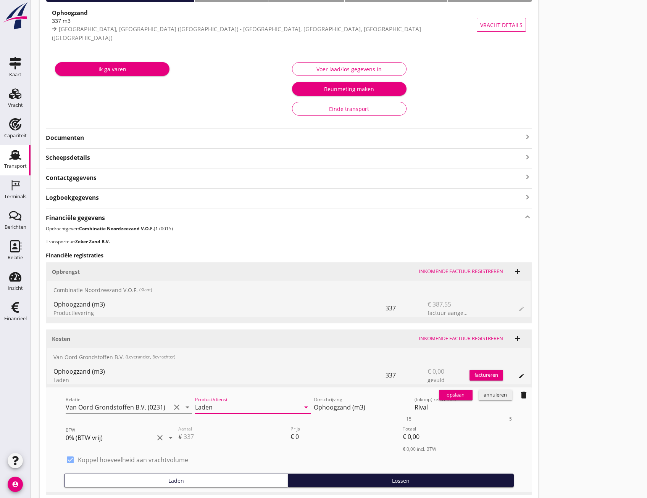
type input "Laden"
click at [306, 442] on input "0" at bounding box center [347, 437] width 104 height 12
type input ".1"
type input "€ 33,70"
type input ".11"
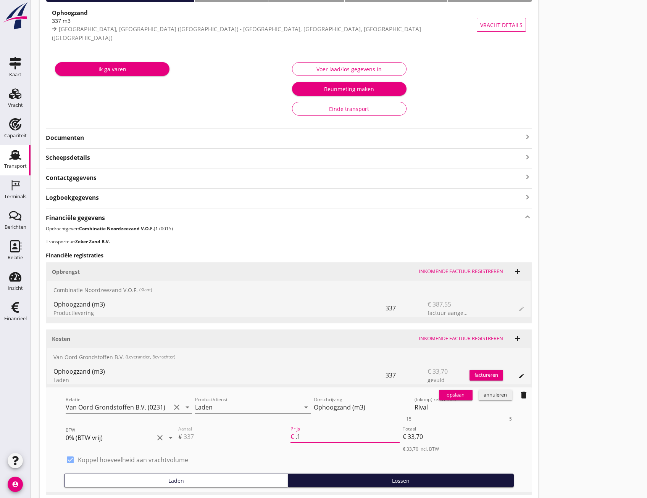
type input "€ 37,07"
type input ".115"
type input "€ 38,76"
type input ".11"
type input "€ 37,07"
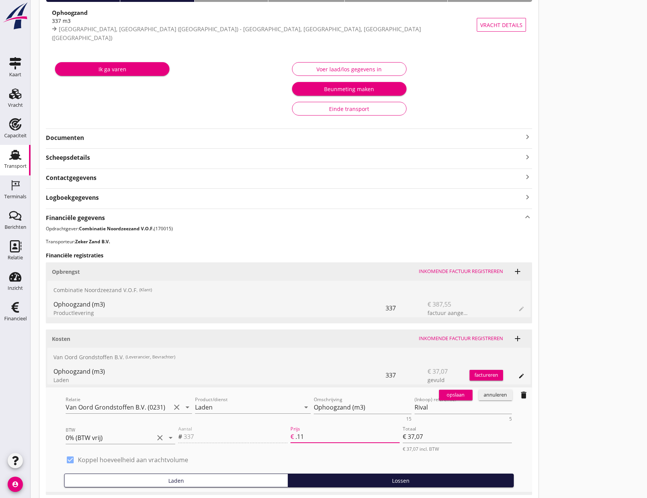
type input ".1"
type input "€ 33,70"
type input "€ 0,00"
type input "1"
type input "€ 337,00"
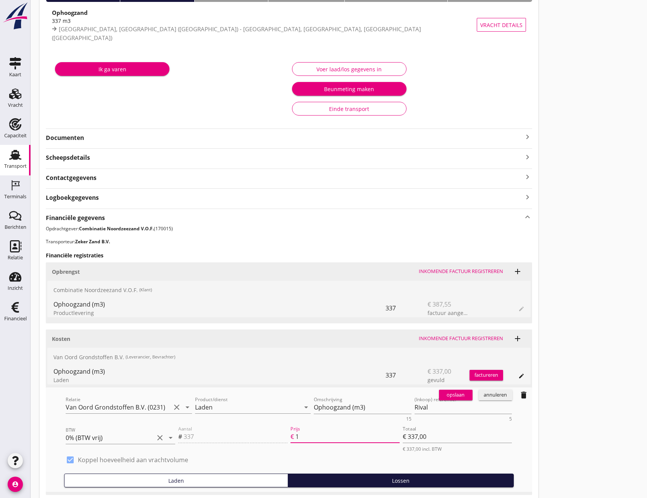
type input "1.1"
type input "€ 370,70"
type input "1.15"
type input "€ 387,55"
type input "1.15"
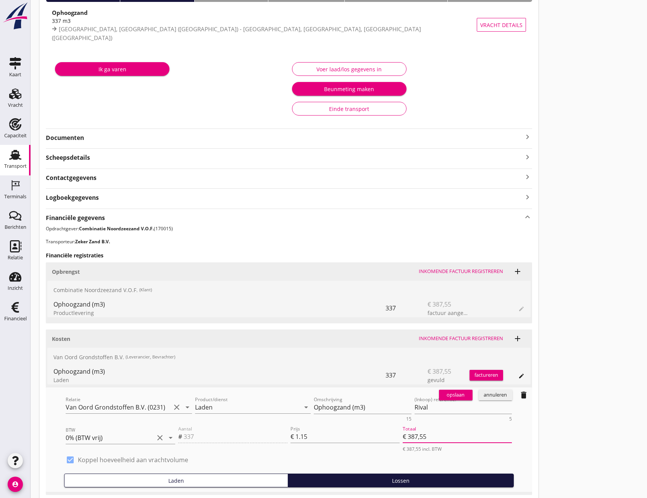
click at [460, 395] on div "opslaan" at bounding box center [455, 395] width 27 height 8
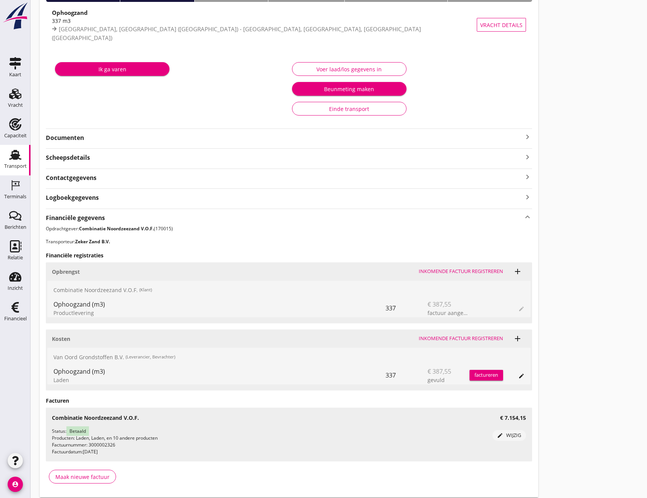
click at [338, 110] on div "Einde transport" at bounding box center [348, 109] width 101 height 8
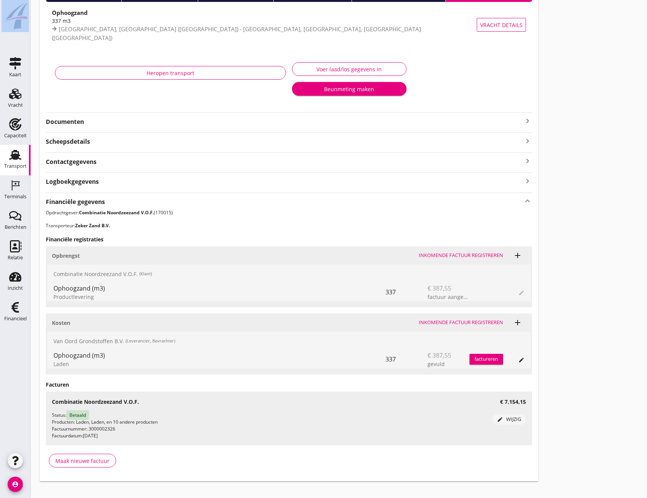
scroll to position [40, 0]
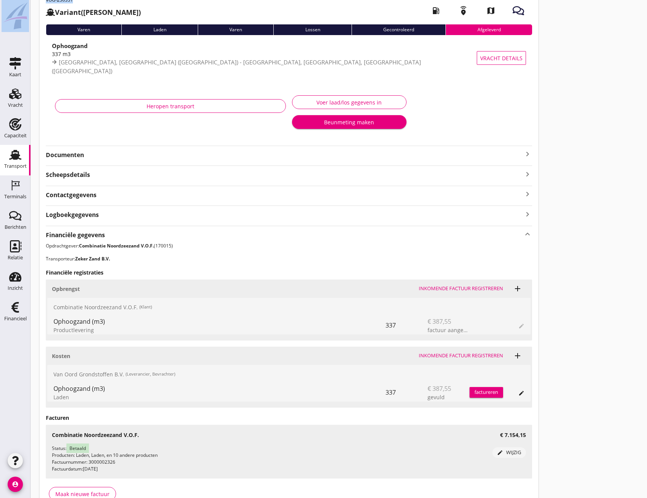
click at [0, 2] on html "Financiële regel wijzigen Deze financiële registratie heeft al een factuur. Dez…" at bounding box center [323, 249] width 647 height 585
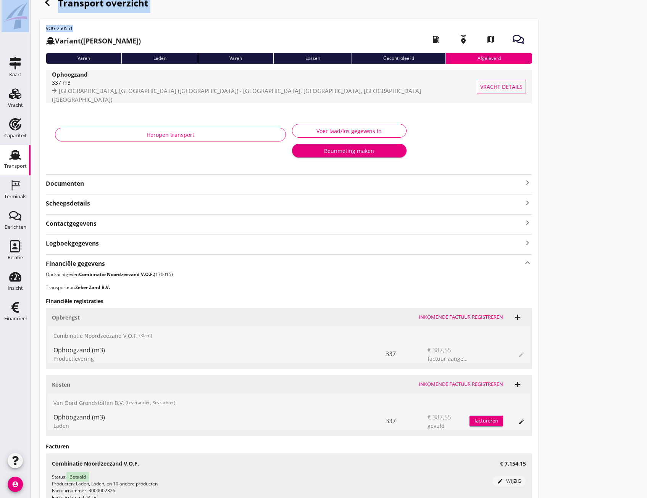
scroll to position [0, 0]
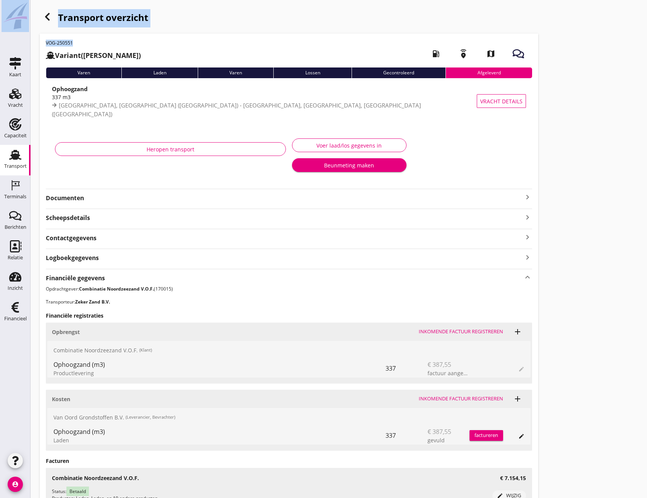
click at [47, 18] on use "button" at bounding box center [47, 17] width 5 height 8
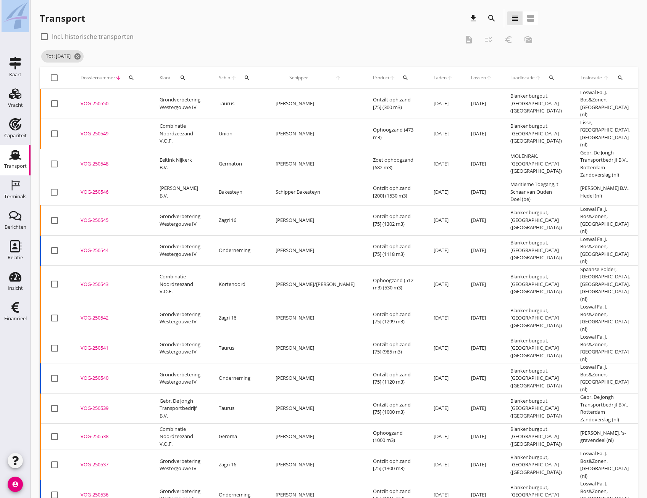
click at [94, 100] on div "VOG-250550" at bounding box center [110, 104] width 61 height 8
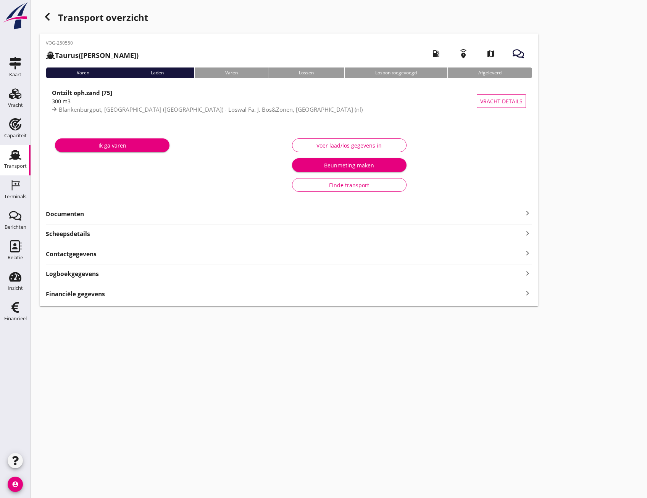
click at [529, 296] on icon "keyboard_arrow_right" at bounding box center [527, 293] width 9 height 10
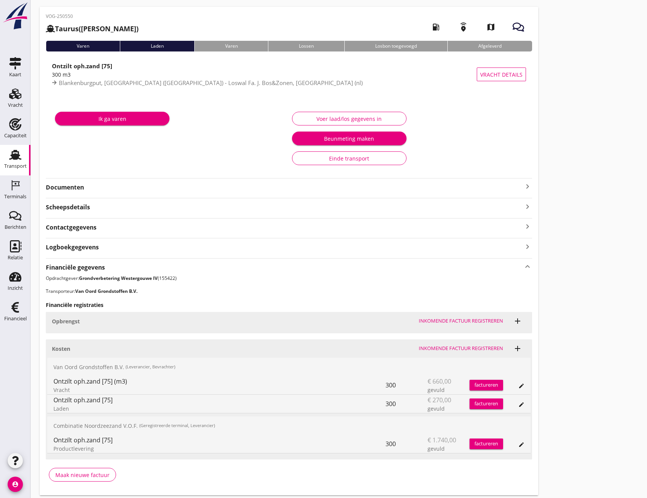
scroll to position [51, 0]
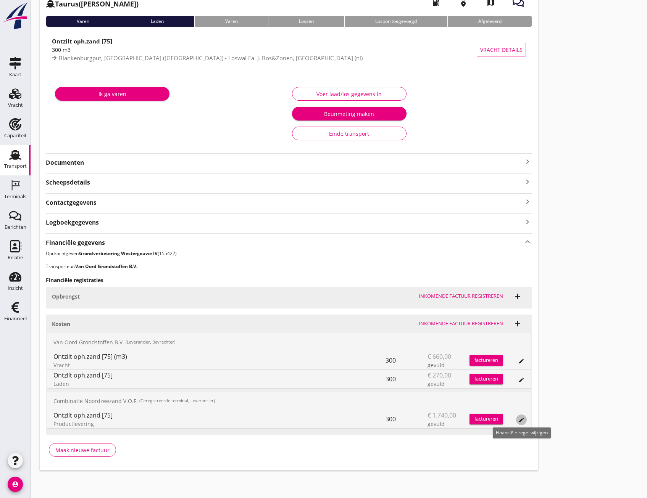
click at [520, 419] on icon "edit" at bounding box center [521, 420] width 6 height 6
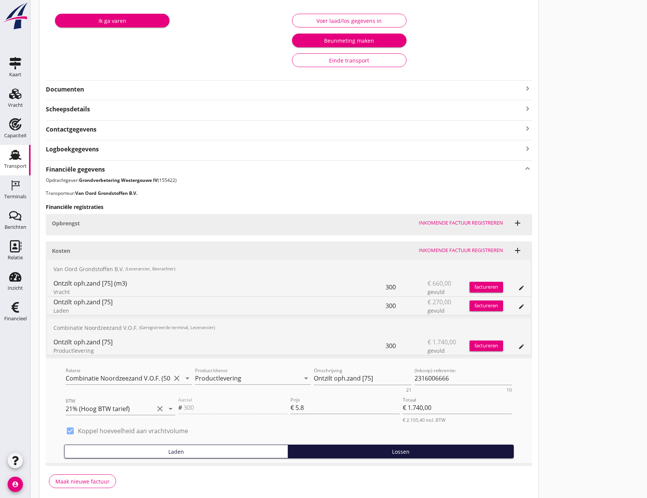
scroll to position [128, 0]
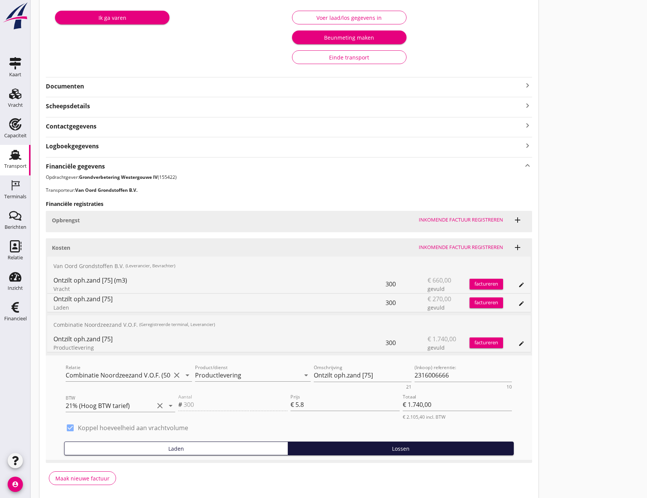
click at [363, 60] on div "Einde transport" at bounding box center [348, 57] width 101 height 8
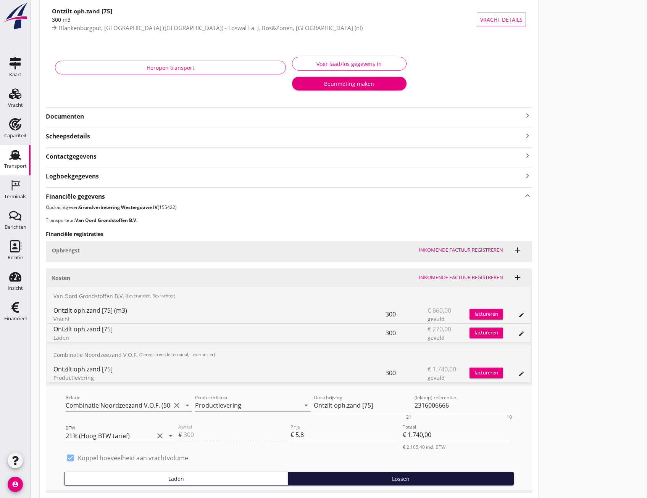
scroll to position [0, 0]
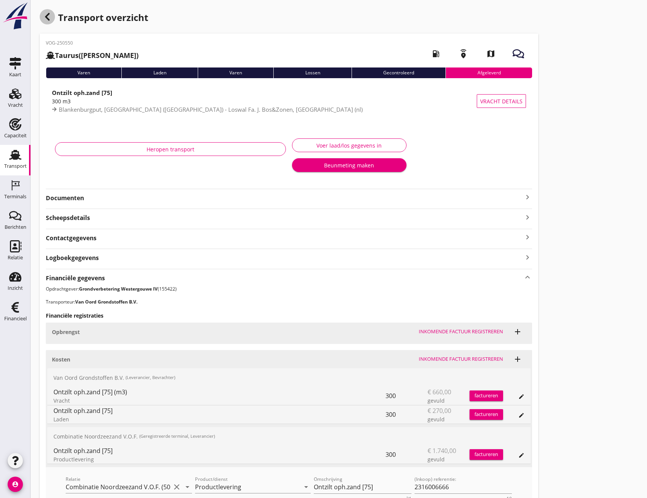
click at [51, 18] on icon "button" at bounding box center [47, 16] width 9 height 9
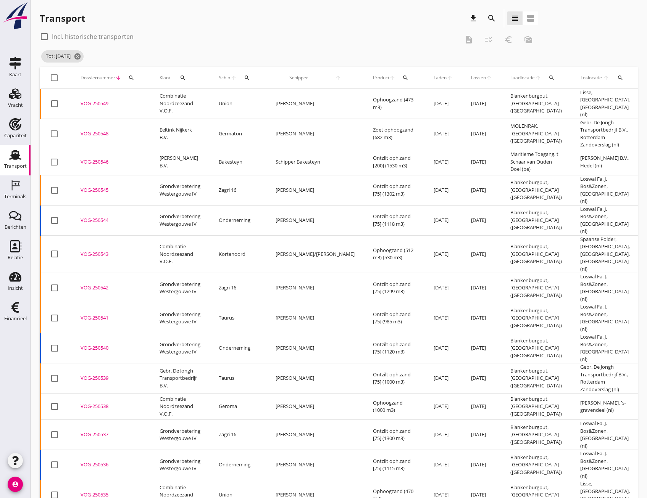
click at [92, 102] on div "VOG-250549" at bounding box center [110, 104] width 61 height 8
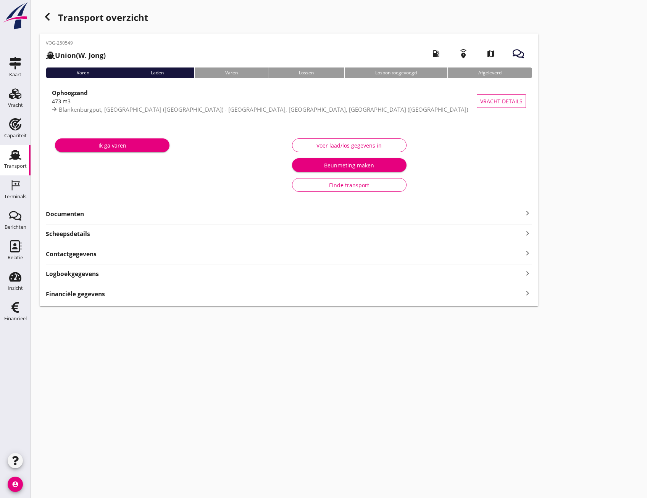
click at [526, 292] on icon "keyboard_arrow_right" at bounding box center [527, 293] width 9 height 10
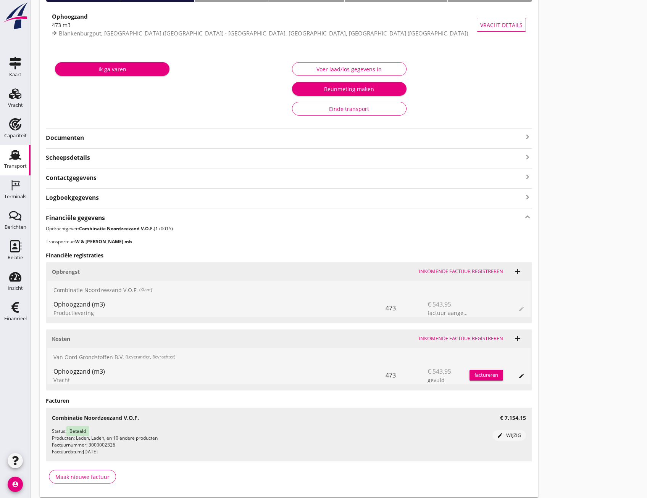
scroll to position [103, 0]
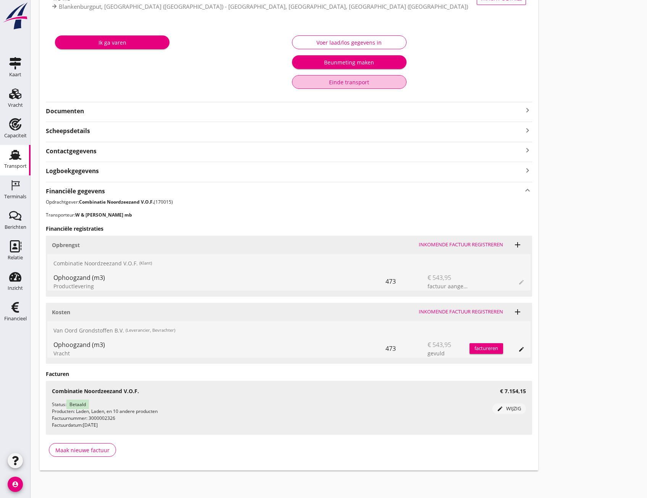
click at [366, 80] on div "Einde transport" at bounding box center [348, 82] width 101 height 8
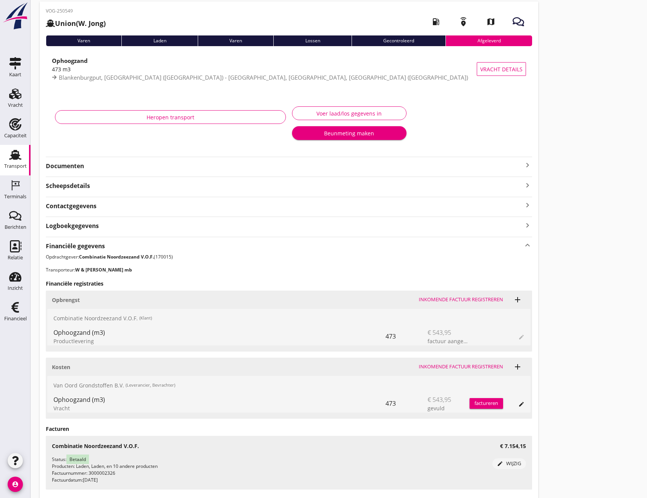
scroll to position [0, 0]
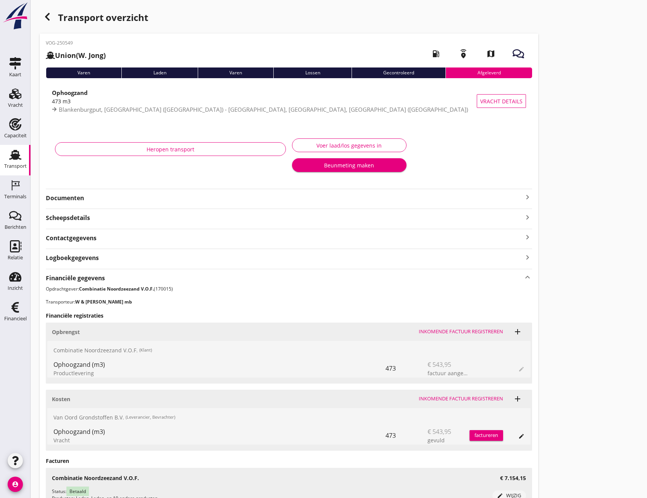
click at [48, 21] on icon "button" at bounding box center [47, 16] width 9 height 9
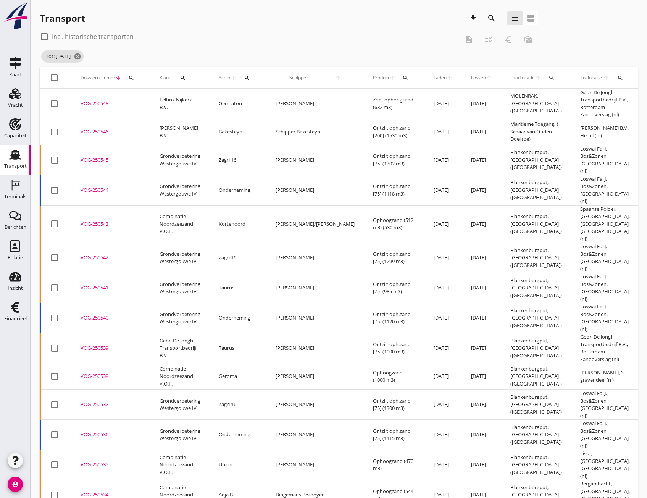
click at [102, 106] on div "VOG-250548" at bounding box center [110, 104] width 61 height 8
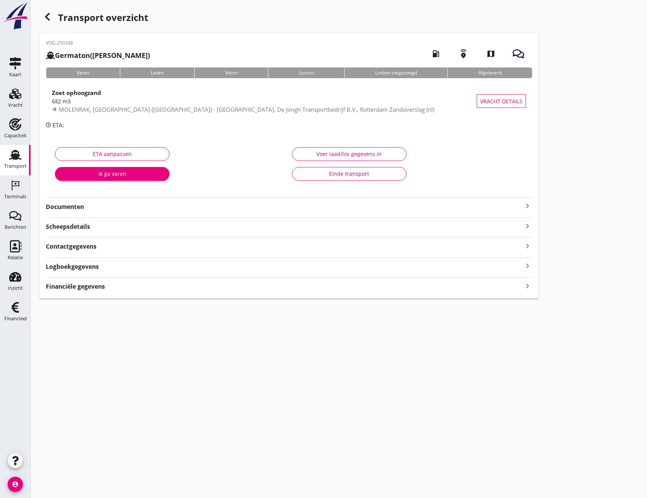
click at [526, 287] on icon "keyboard_arrow_right" at bounding box center [527, 286] width 9 height 10
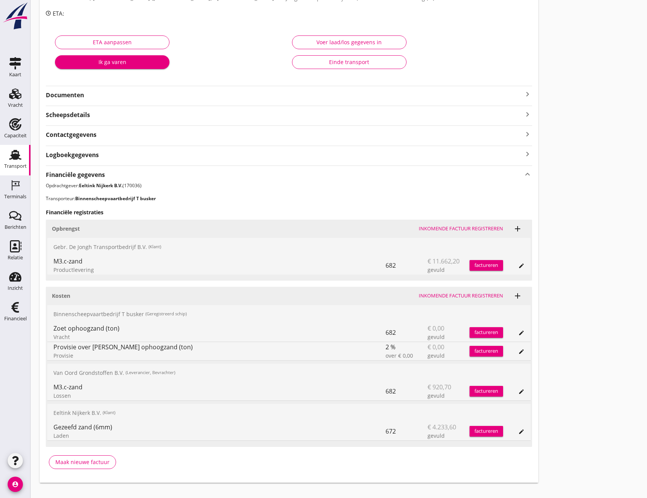
scroll to position [114, 0]
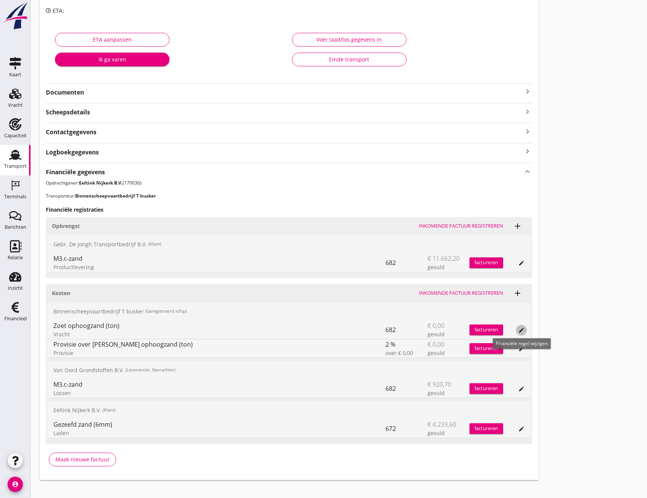
click at [518, 327] on button "edit" at bounding box center [521, 330] width 11 height 11
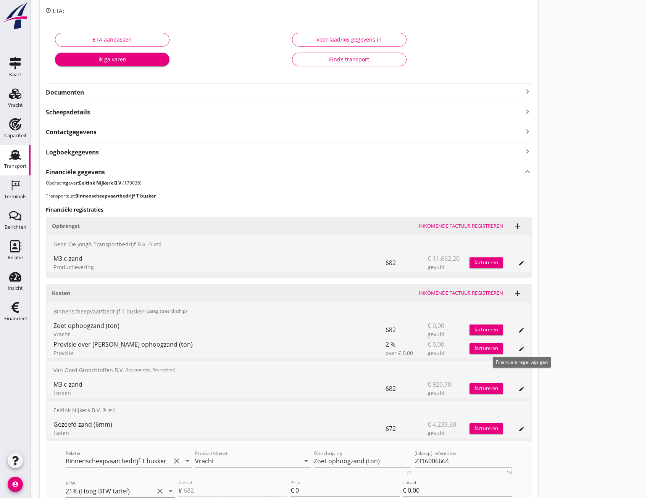
click at [522, 351] on icon "edit" at bounding box center [521, 349] width 6 height 6
click at [522, 391] on icon "edit" at bounding box center [521, 389] width 6 height 6
click at [521, 426] on button "edit" at bounding box center [521, 429] width 11 height 11
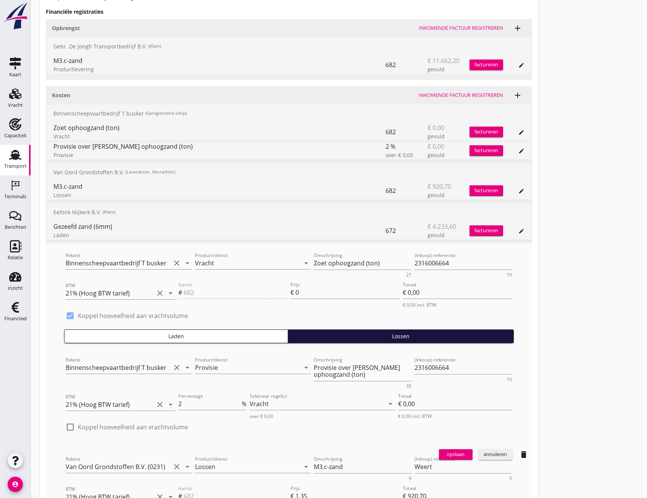
scroll to position [219, 0]
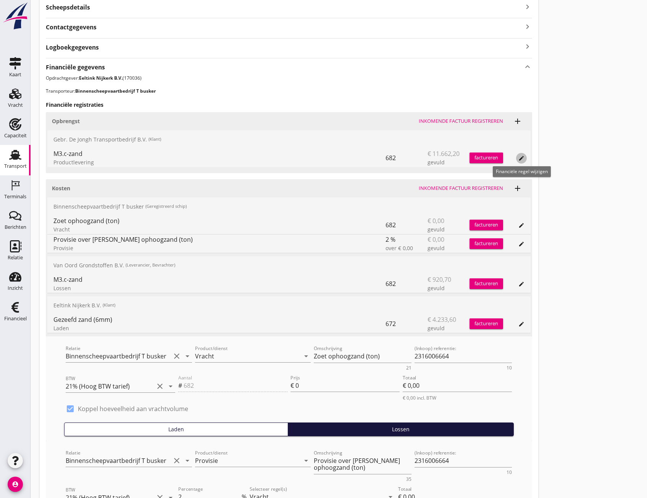
click at [520, 159] on icon "edit" at bounding box center [521, 158] width 6 height 6
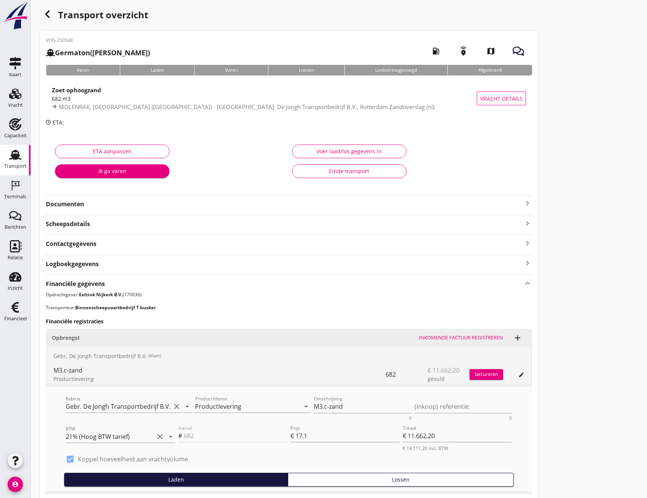
scroll to position [0, 0]
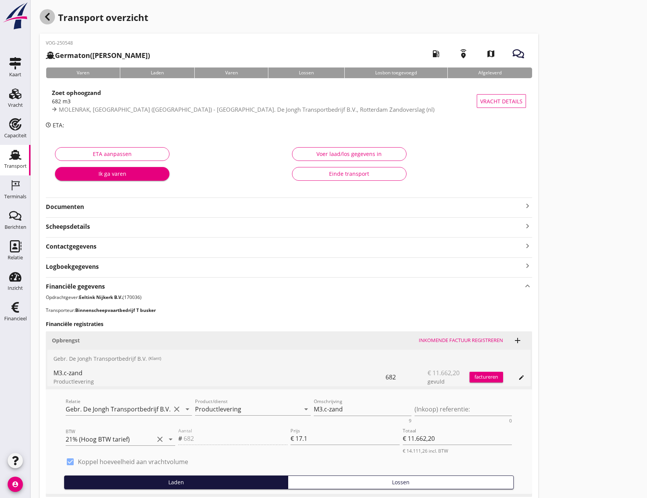
click at [47, 16] on use "button" at bounding box center [47, 17] width 5 height 8
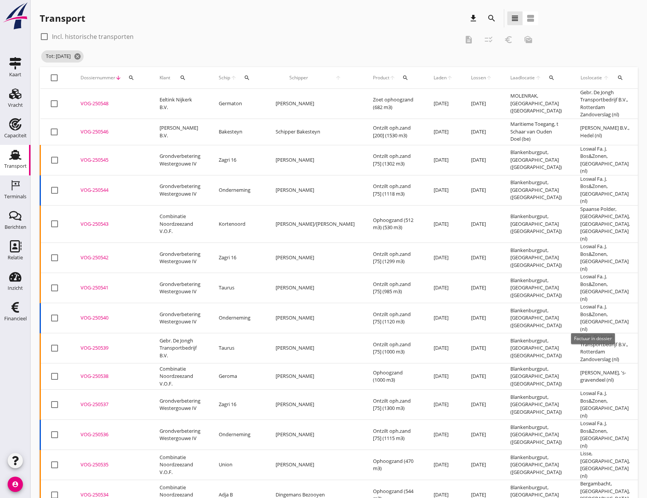
click at [646, 344] on icon "button" at bounding box center [651, 348] width 9 height 9
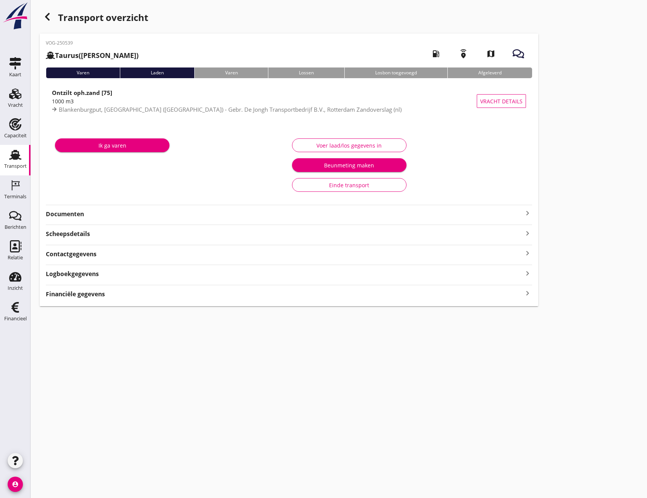
click at [524, 294] on icon "keyboard_arrow_right" at bounding box center [527, 293] width 9 height 10
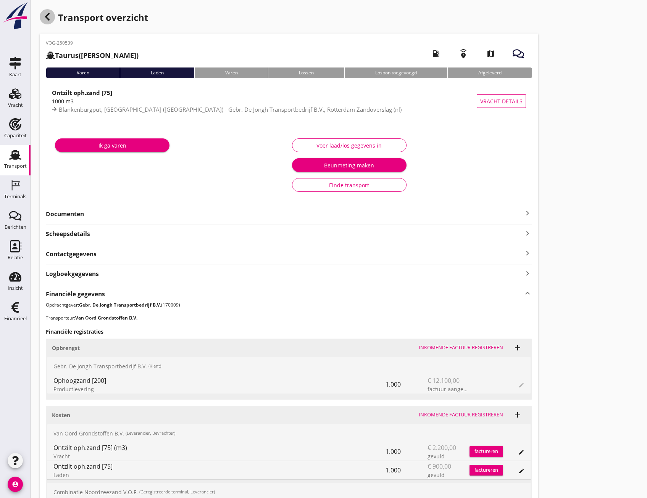
click at [46, 17] on use "button" at bounding box center [47, 17] width 5 height 8
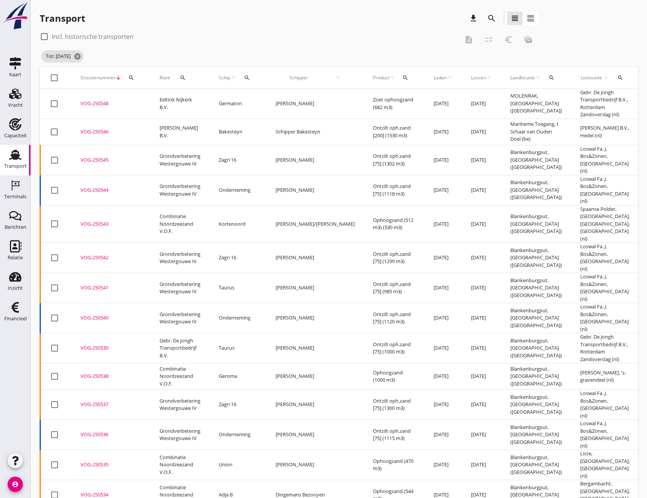
click at [96, 105] on div "VOG-250548" at bounding box center [110, 104] width 61 height 8
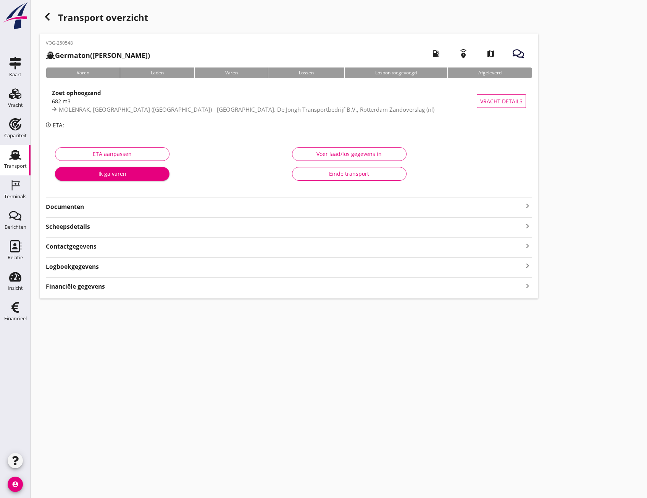
click at [528, 291] on icon "keyboard_arrow_right" at bounding box center [527, 286] width 9 height 10
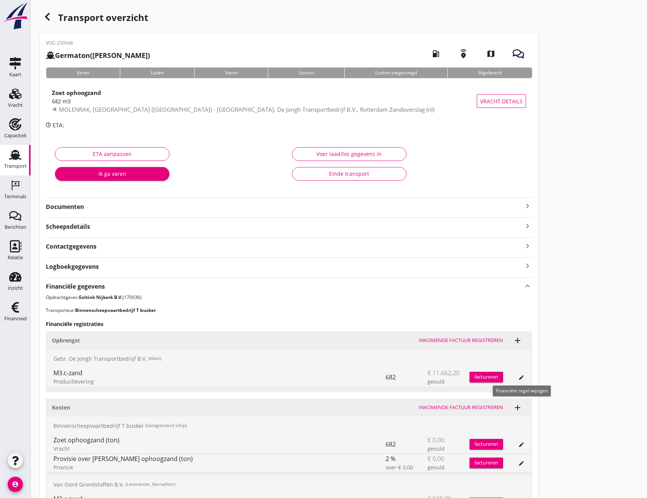
click at [521, 378] on icon "edit" at bounding box center [521, 378] width 6 height 6
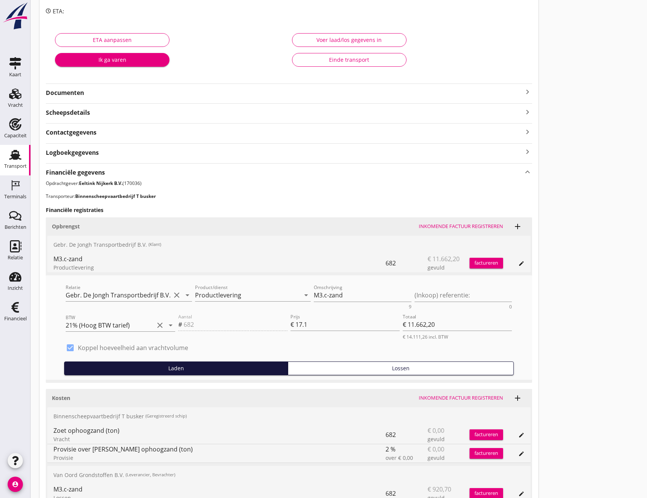
scroll to position [114, 0]
click at [582, 208] on div "Transport overzicht VOG-250548 Germaton ([PERSON_NAME]) local_gas_station emerg…" at bounding box center [339, 240] width 616 height 708
click at [110, 182] on strong "Eeltink Nijkerk B.V." at bounding box center [100, 183] width 43 height 6
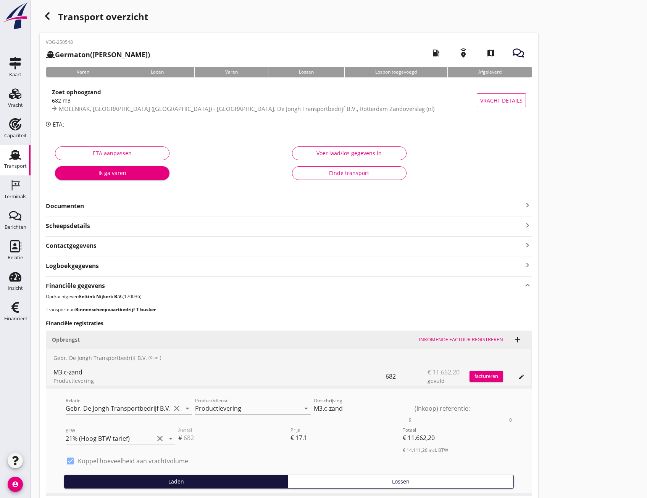
scroll to position [0, 0]
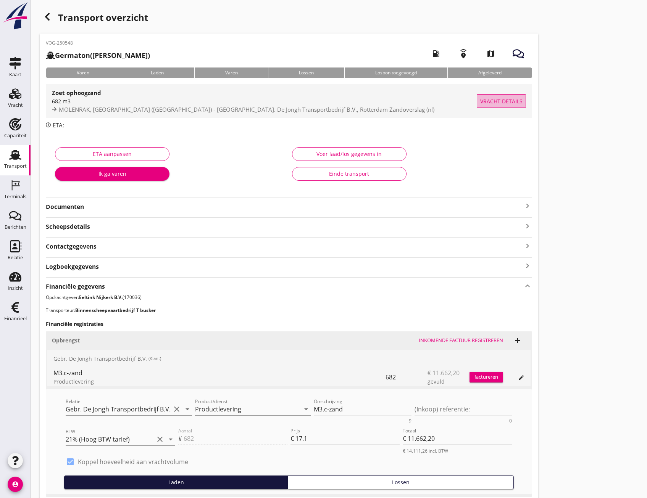
click at [500, 102] on span "Vracht details" at bounding box center [501, 101] width 42 height 8
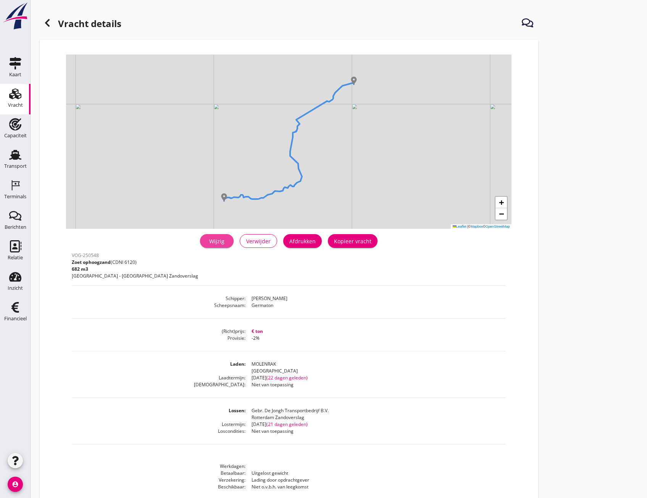
click at [217, 244] on div "Wijzig" at bounding box center [216, 241] width 21 height 8
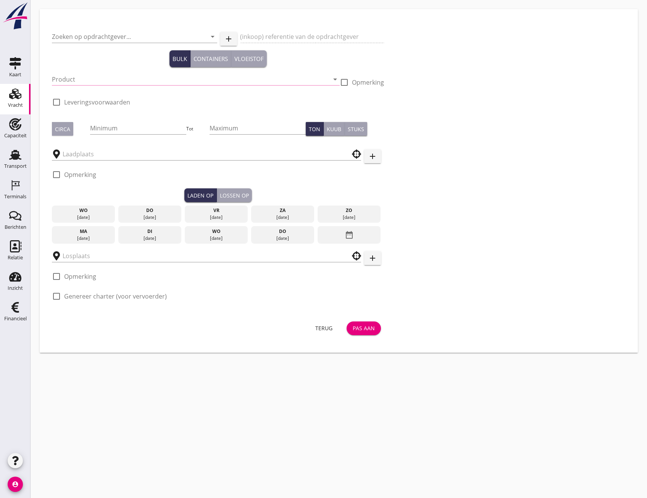
type input "Eeltink Nijkerk B.V."
type input "Zoet ophoogzand (6120)"
type input "634"
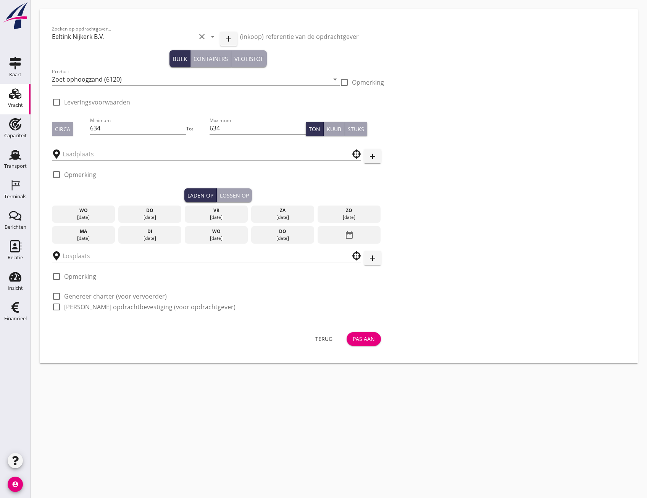
type input "Gebr. De Jongh Transportbedrijf B.V."
type input "MOLENRAK"
checkbox input "true"
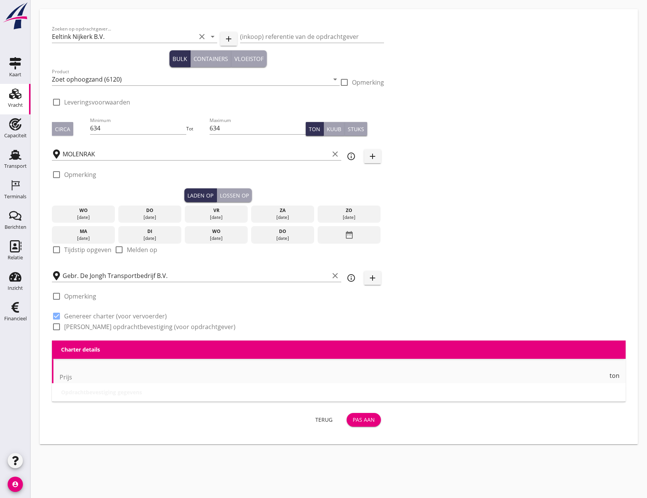
type input "0"
radio input "false"
type input "-2"
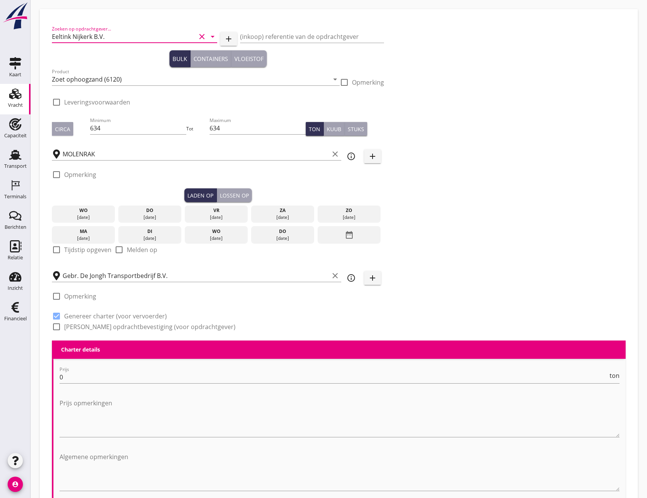
click at [159, 42] on input "Eeltink Nijkerk B.V." at bounding box center [124, 37] width 144 height 12
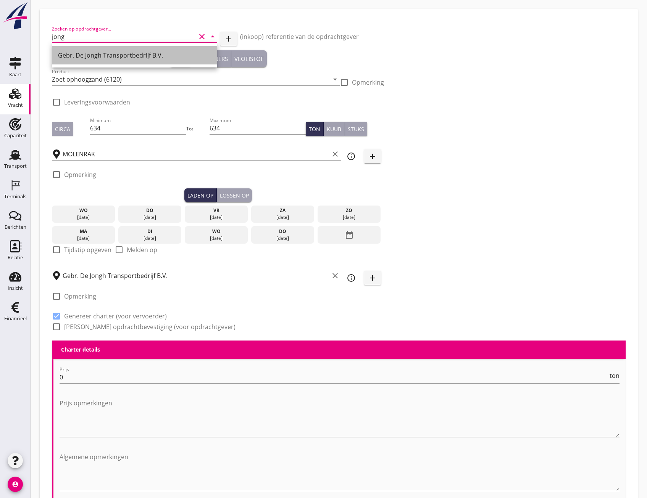
click at [132, 55] on div "Gebr. De Jongh Transportbedrijf B.V." at bounding box center [134, 55] width 153 height 9
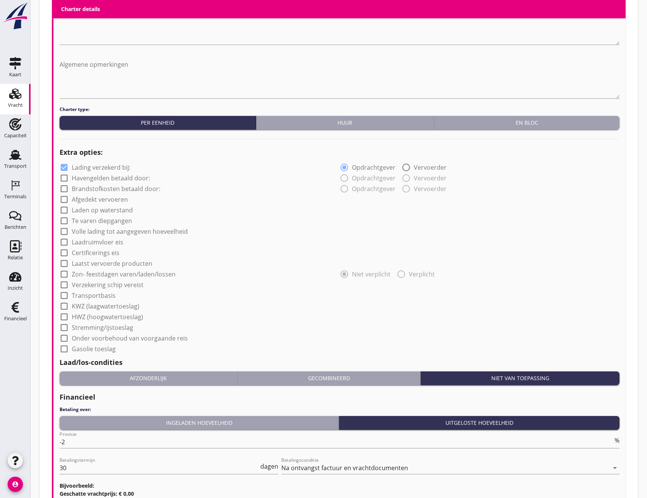
scroll to position [466, 0]
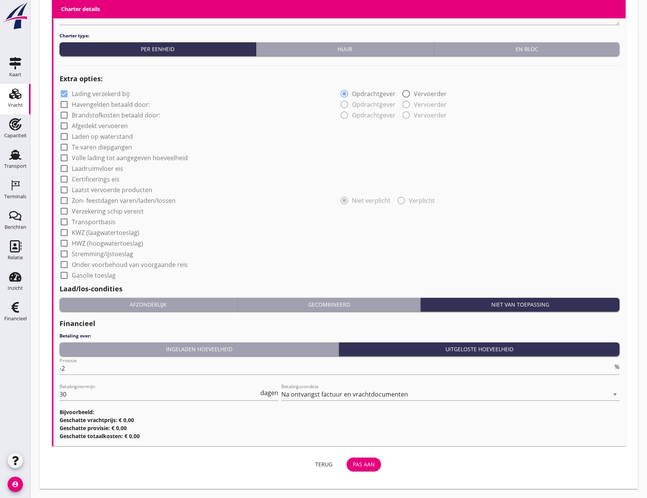
type input "Gebr. De Jongh Transportbedrijf B.V."
click at [366, 464] on div "Pas aan" at bounding box center [363, 464] width 22 height 8
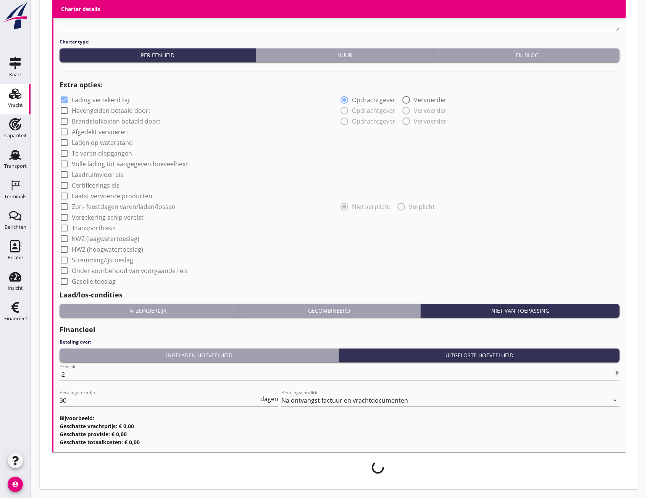
scroll to position [460, 0]
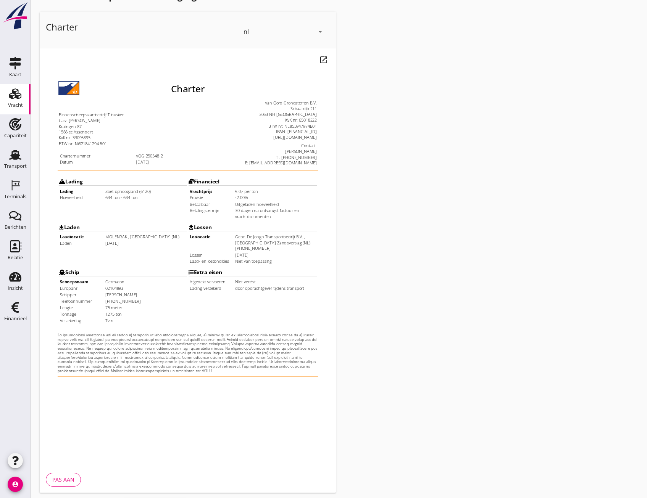
scroll to position [57, 0]
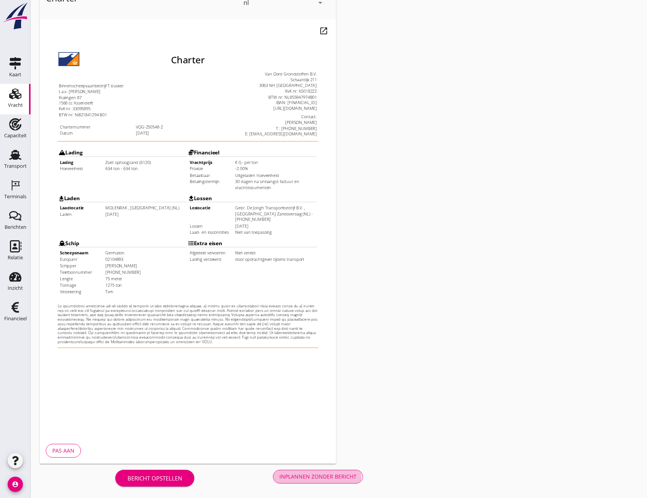
click at [310, 479] on div "Inplannen zonder bericht" at bounding box center [317, 477] width 77 height 8
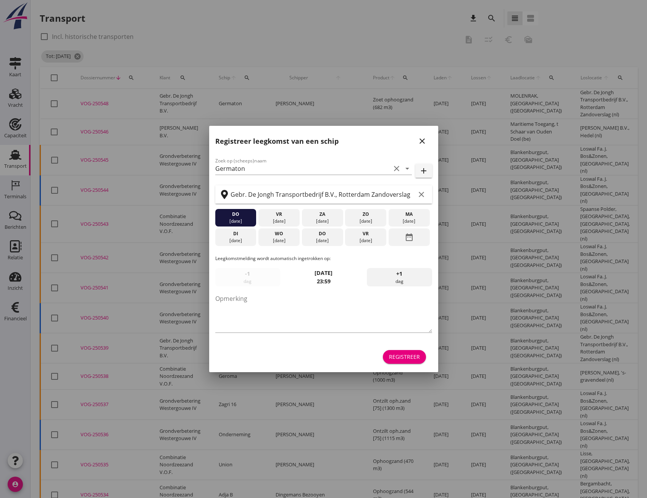
click at [421, 144] on icon "close" at bounding box center [421, 141] width 9 height 9
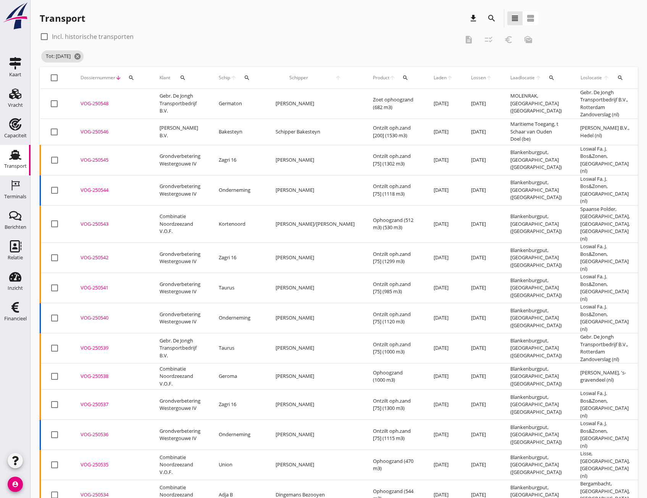
click at [96, 276] on td "VOG-250541 upload_file Drop hier uw bestand om het aan het dossier toe te voegen" at bounding box center [110, 288] width 79 height 30
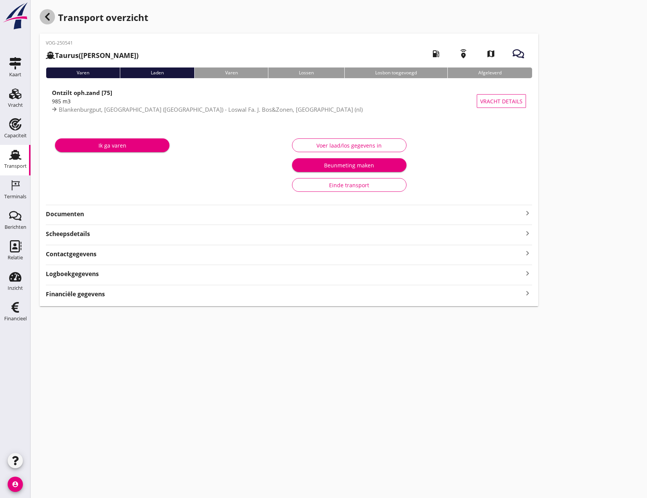
click at [48, 20] on use "button" at bounding box center [47, 17] width 5 height 8
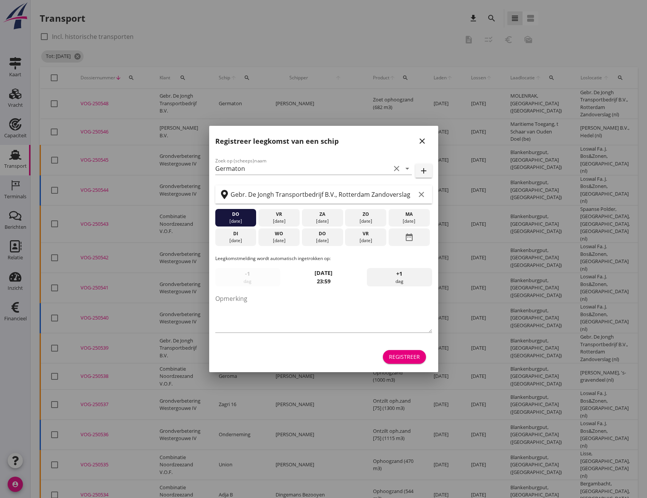
click at [418, 146] on icon "close" at bounding box center [421, 141] width 9 height 9
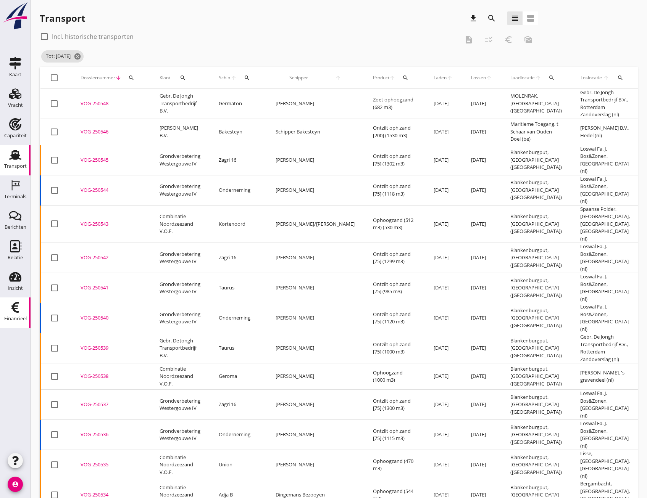
click at [18, 312] on use at bounding box center [15, 307] width 8 height 11
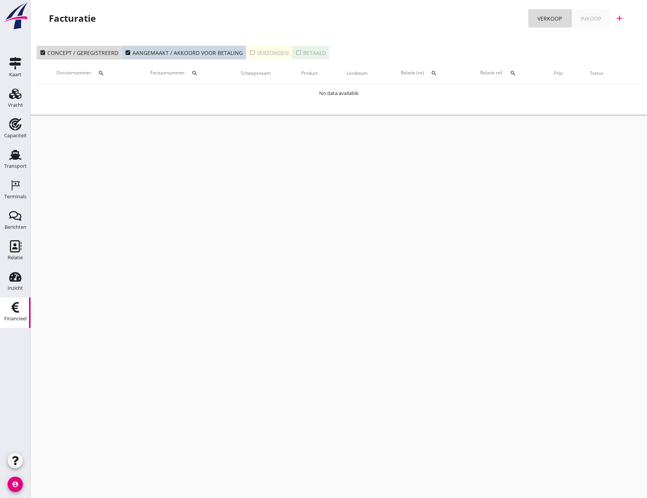
click at [252, 55] on div "check_box_outline_blank Verzonden" at bounding box center [269, 53] width 40 height 8
click at [295, 51] on icon "check_box_outline_blank" at bounding box center [298, 53] width 6 height 6
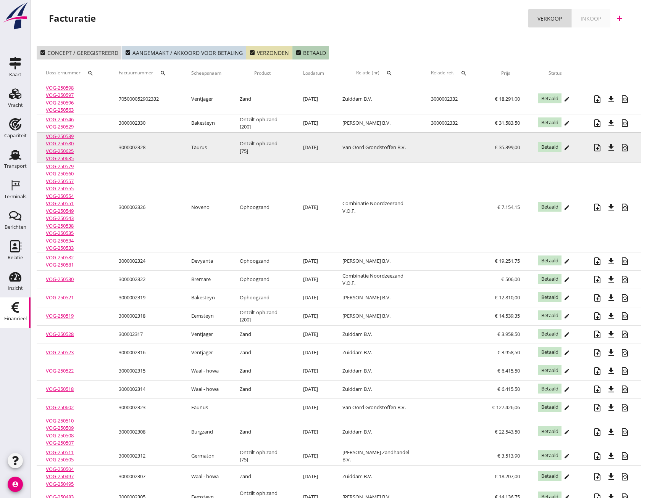
click at [61, 144] on link "VOG-250580" at bounding box center [60, 143] width 28 height 7
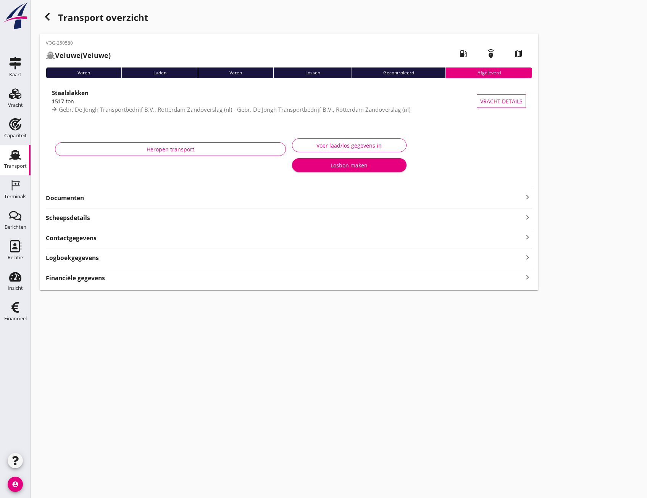
click at [193, 150] on div "Heropen transport" at bounding box center [170, 149] width 218 height 8
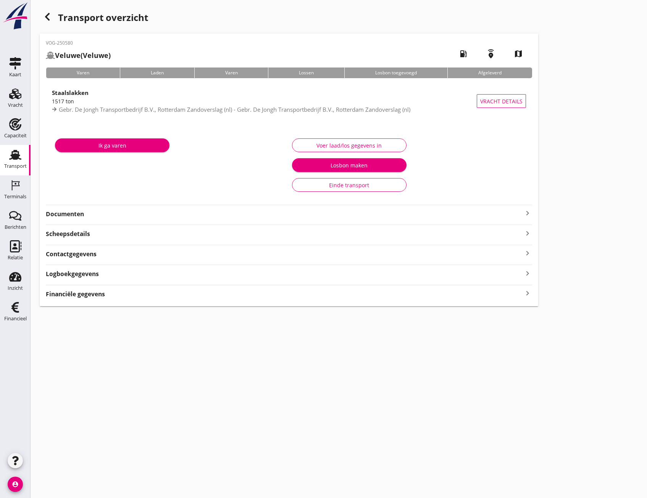
click at [47, 16] on use "button" at bounding box center [47, 17] width 5 height 8
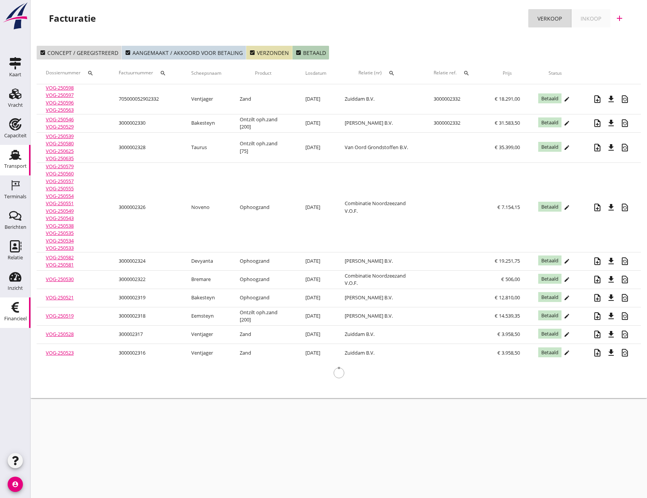
click at [13, 159] on use at bounding box center [15, 155] width 12 height 10
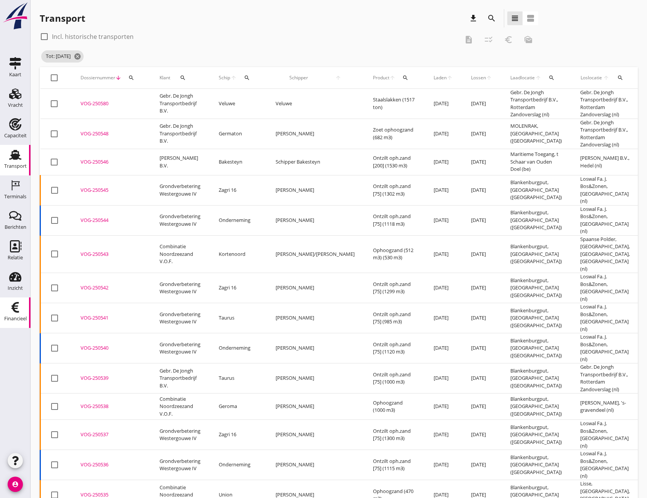
click at [18, 312] on use at bounding box center [15, 307] width 8 height 11
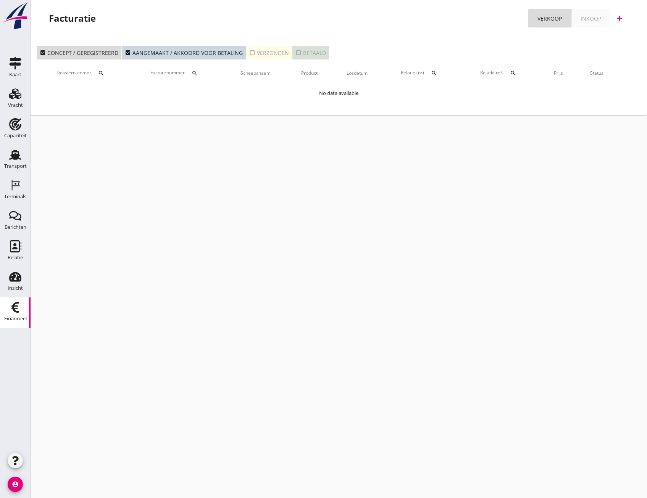
click at [295, 52] on icon "check_box_outline_blank" at bounding box center [298, 53] width 6 height 6
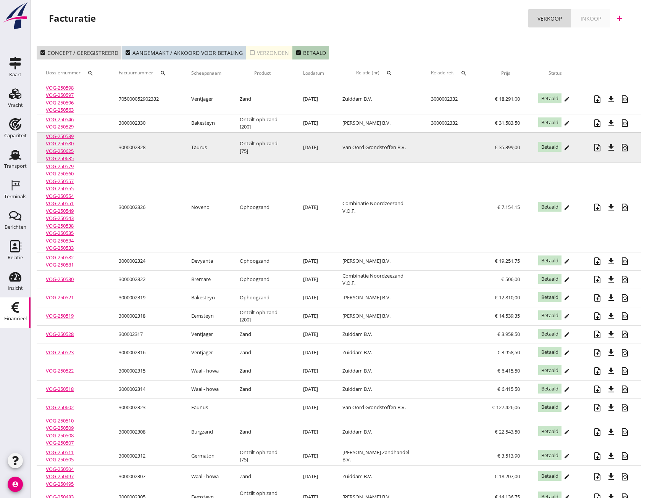
click at [59, 151] on link "VOG-250625" at bounding box center [60, 151] width 28 height 7
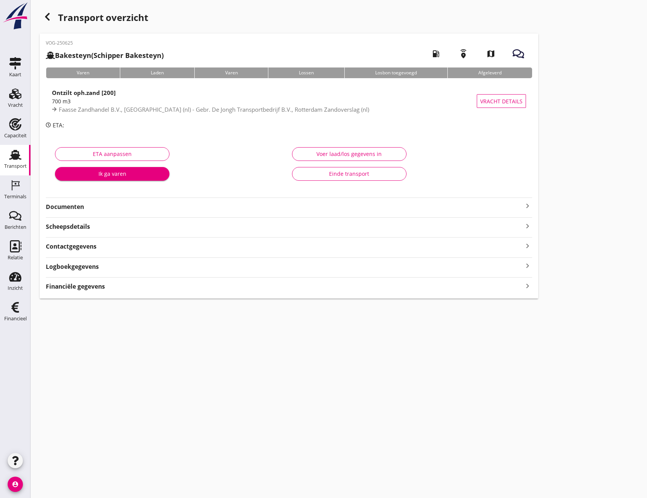
click at [50, 19] on icon "button" at bounding box center [47, 16] width 9 height 9
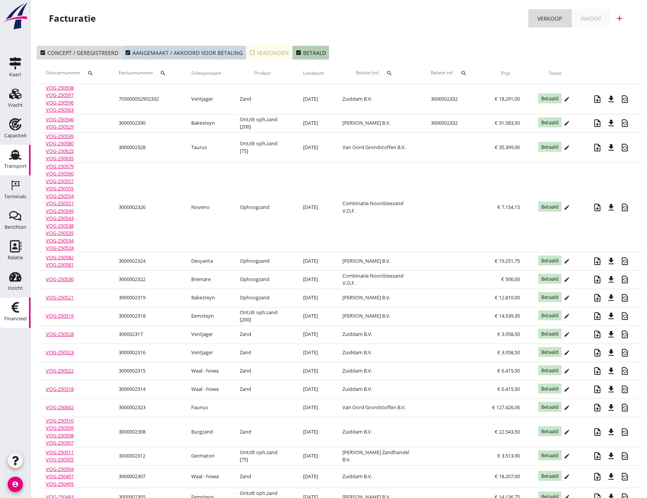
click at [9, 158] on icon "Transport" at bounding box center [15, 155] width 12 height 12
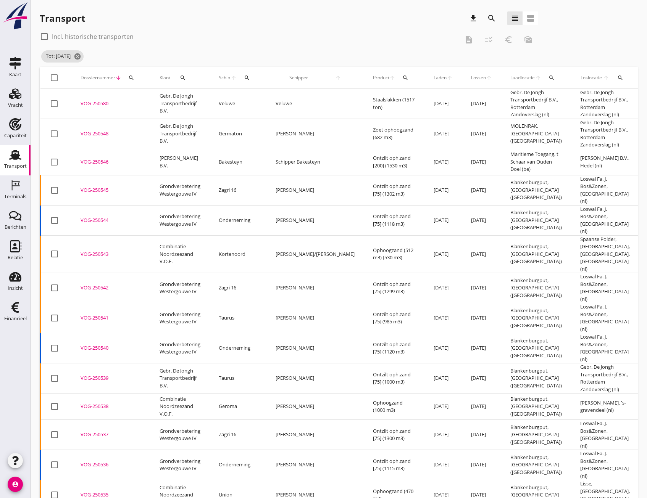
click at [130, 77] on icon "search" at bounding box center [131, 78] width 6 height 6
click at [143, 99] on input "Zoeken op dossiernummer..." at bounding box center [166, 100] width 79 height 12
paste input "VOG-250625"
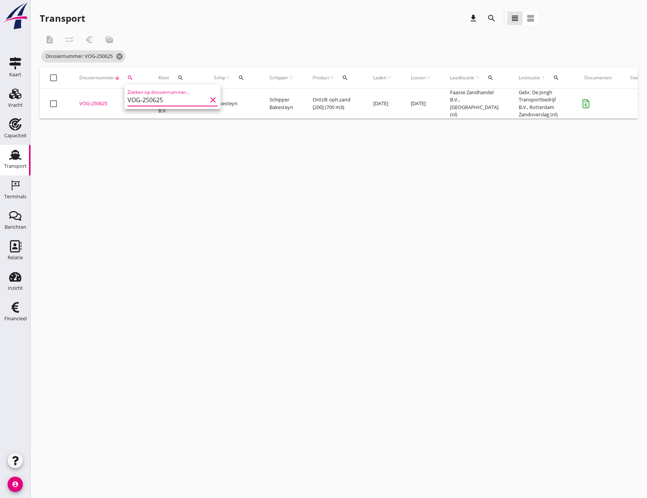
type input "VOG-250625"
click at [101, 191] on div "cancel You are impersonating another user. Transport download search view_headl…" at bounding box center [339, 249] width 616 height 498
click at [93, 102] on div "VOG-250625" at bounding box center [109, 104] width 61 height 8
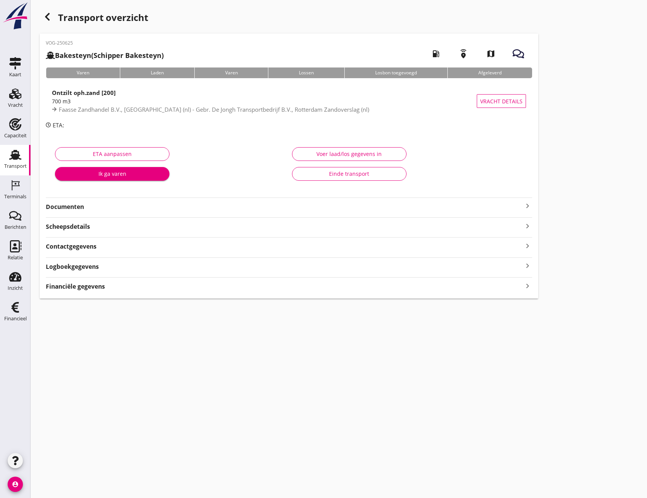
click at [523, 284] on icon "keyboard_arrow_right" at bounding box center [527, 286] width 9 height 10
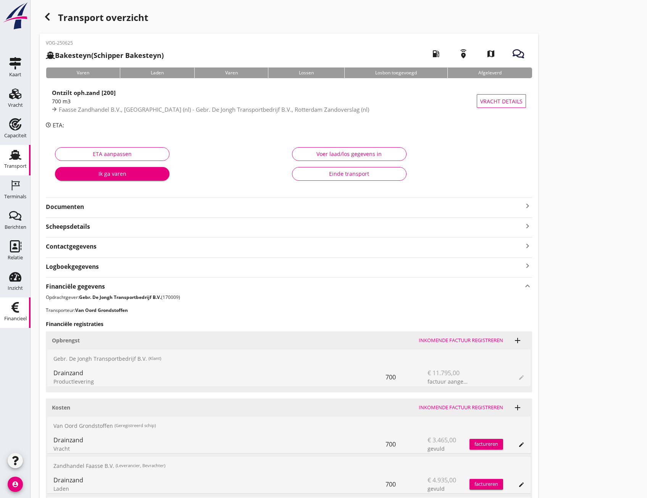
click at [19, 309] on icon "Financieel" at bounding box center [15, 307] width 12 height 12
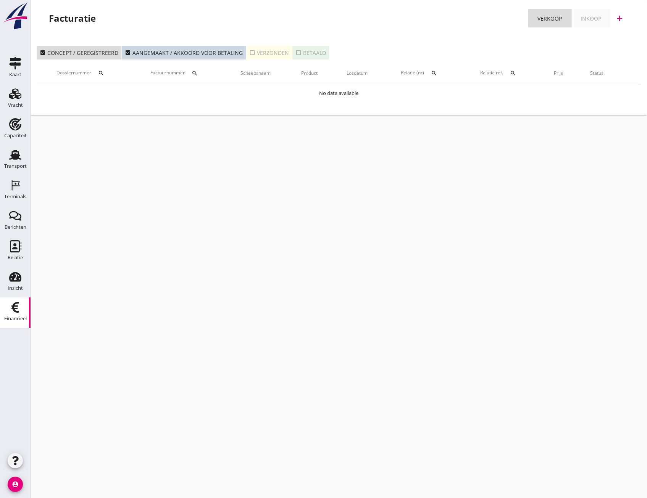
click at [292, 52] on button "check_box_outline_blank Betaald" at bounding box center [310, 53] width 37 height 14
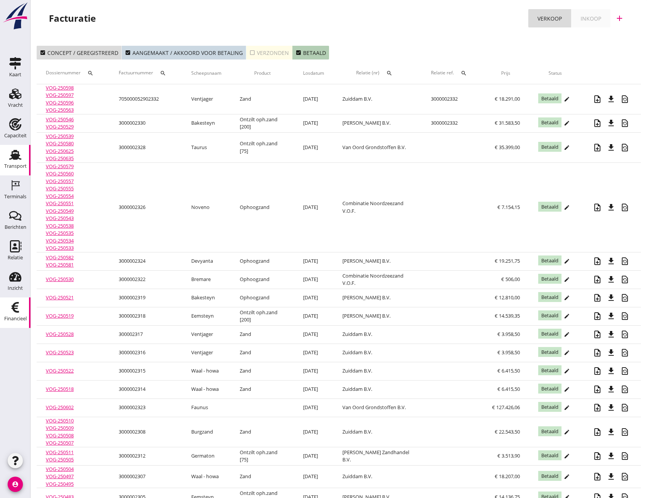
click at [16, 161] on div "Transport" at bounding box center [15, 166] width 23 height 11
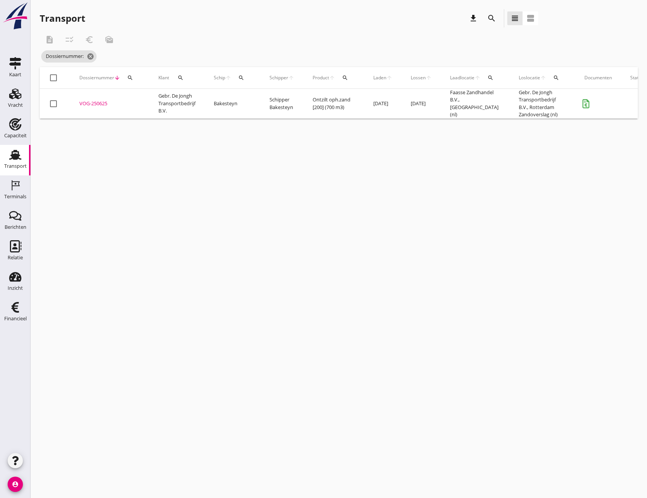
click at [54, 79] on div at bounding box center [53, 77] width 13 height 13
checkbox input "true"
click at [72, 42] on icon "checklist_rtl" at bounding box center [69, 39] width 9 height 9
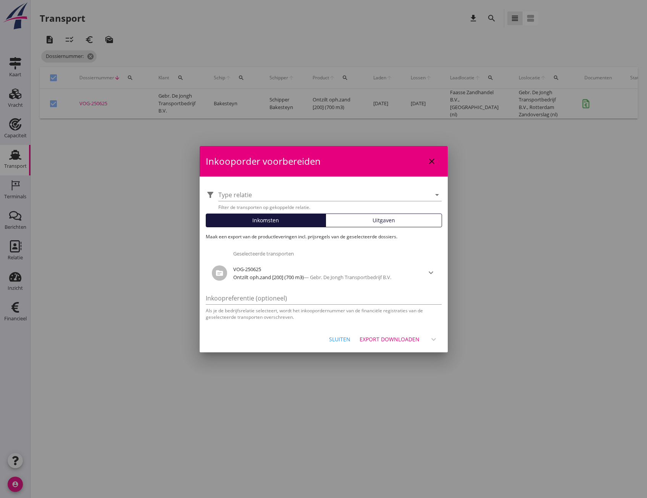
click at [386, 341] on div "Export downloaden" at bounding box center [389, 339] width 60 height 8
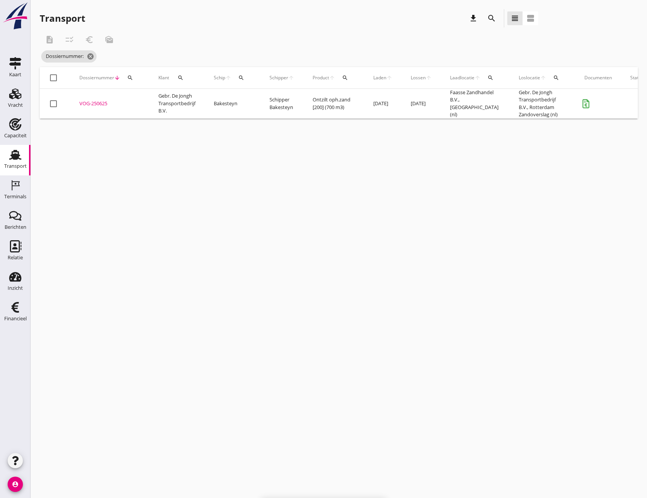
checkbox input "false"
click at [18, 310] on icon "Financieel" at bounding box center [15, 307] width 12 height 12
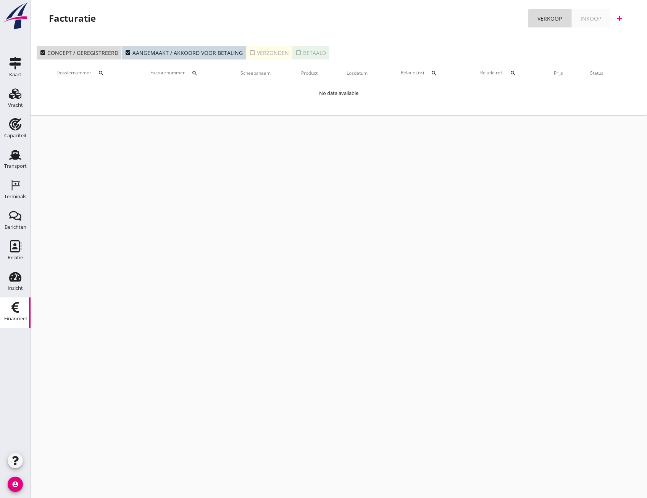
click at [295, 53] on icon "check_box_outline_blank" at bounding box center [298, 53] width 6 height 6
